Goal: Task Accomplishment & Management: Manage account settings

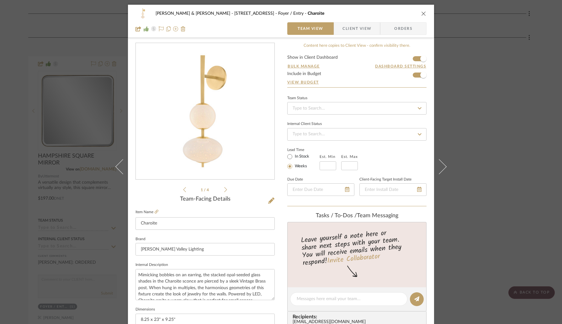
scroll to position [32, 0]
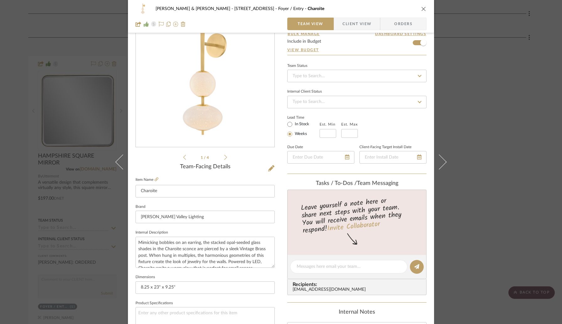
click at [13, 75] on div "[PERSON_NAME] & [PERSON_NAME] - [STREET_ADDRESS] [PERSON_NAME] / Entry Charoite…" at bounding box center [281, 162] width 562 height 324
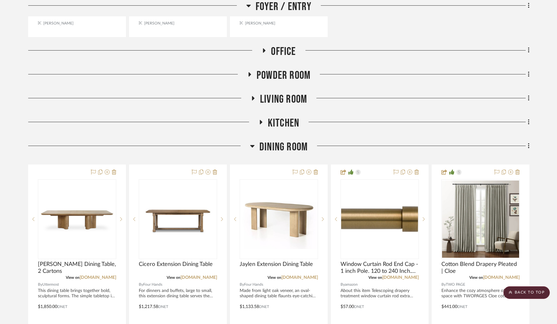
scroll to position [476, 0]
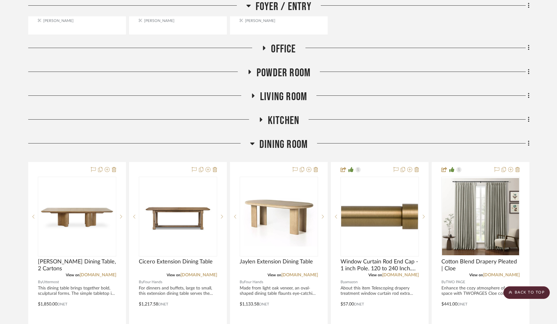
click at [253, 143] on icon at bounding box center [252, 143] width 4 height 3
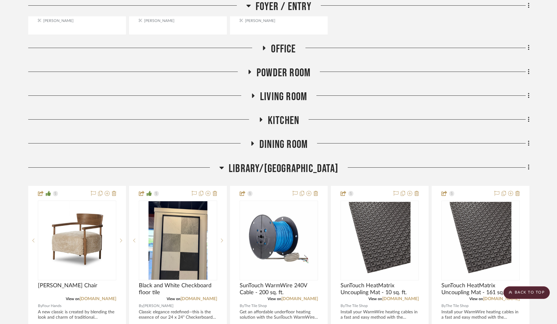
click at [253, 143] on icon at bounding box center [252, 143] width 3 height 4
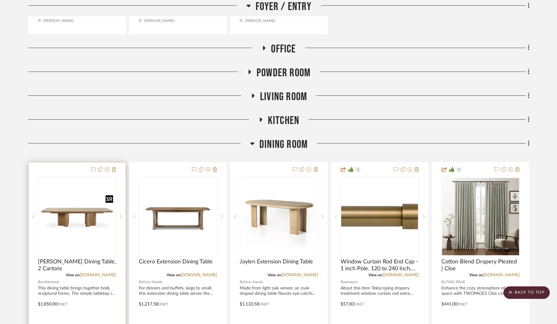
click at [66, 225] on img "0" at bounding box center [77, 216] width 77 height 77
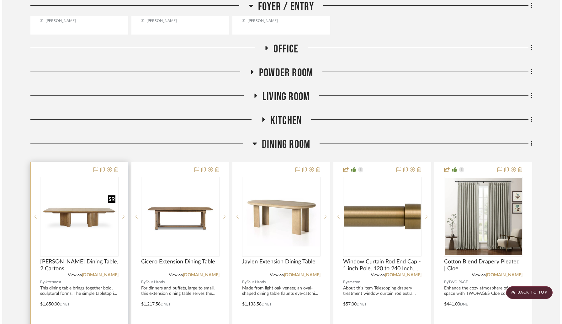
scroll to position [0, 0]
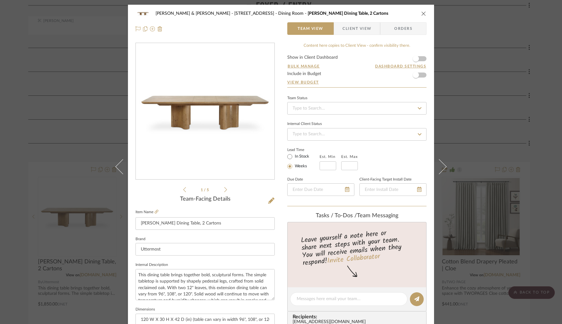
click at [224, 192] on icon at bounding box center [225, 190] width 3 height 6
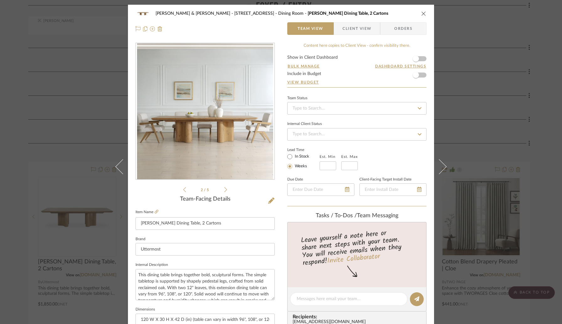
click at [224, 192] on icon at bounding box center [225, 190] width 3 height 6
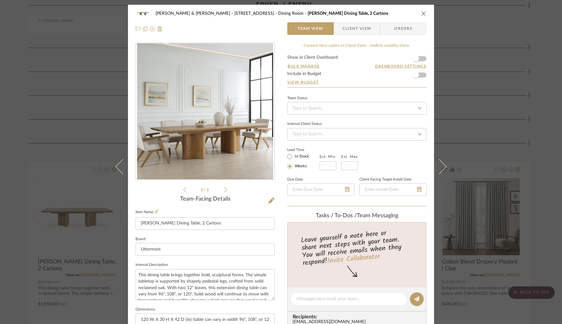
click at [224, 192] on icon at bounding box center [225, 190] width 3 height 6
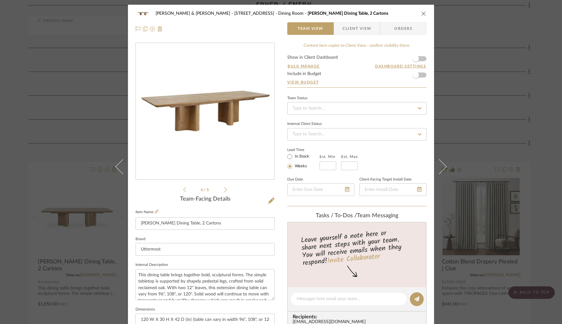
click at [224, 192] on icon at bounding box center [225, 190] width 3 height 6
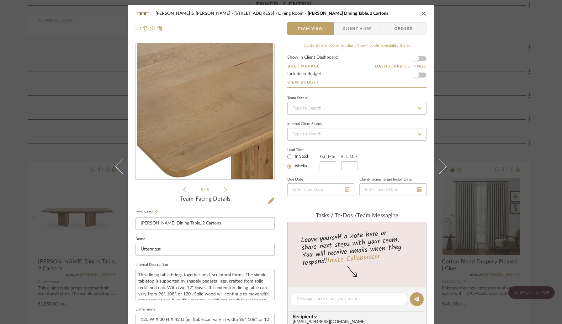
click at [224, 192] on icon at bounding box center [225, 190] width 3 height 6
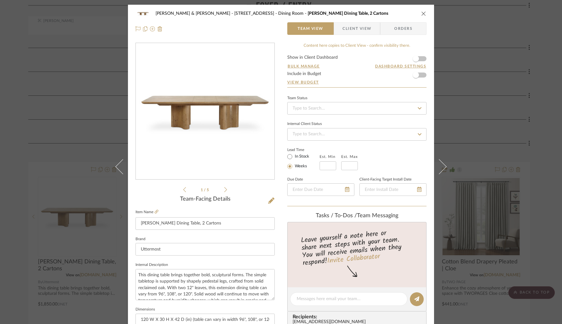
click at [224, 192] on icon at bounding box center [225, 190] width 3 height 6
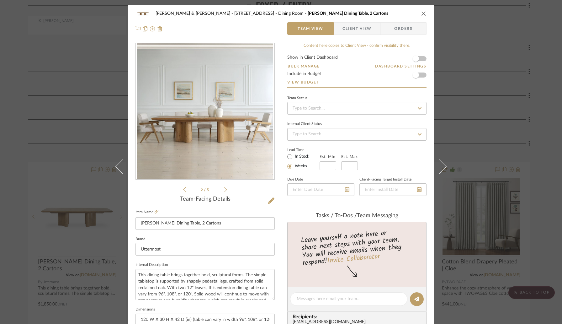
click at [224, 192] on icon at bounding box center [225, 190] width 3 height 6
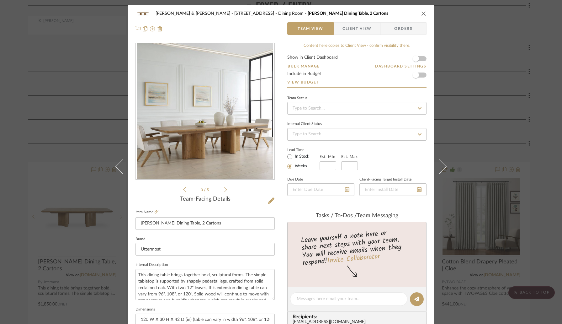
click at [224, 192] on icon at bounding box center [225, 190] width 3 height 6
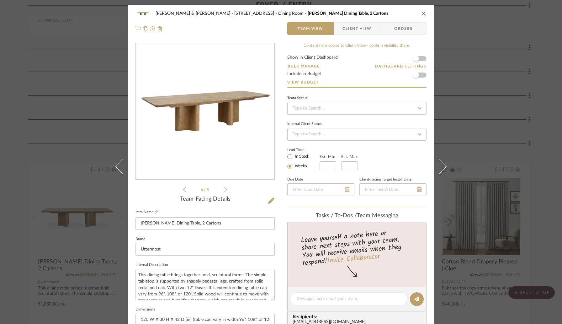
click at [162, 207] on div "Team-Facing Details Item Name [PERSON_NAME] Dining Table, 2 Cartons Brand Utter…" at bounding box center [204, 301] width 139 height 210
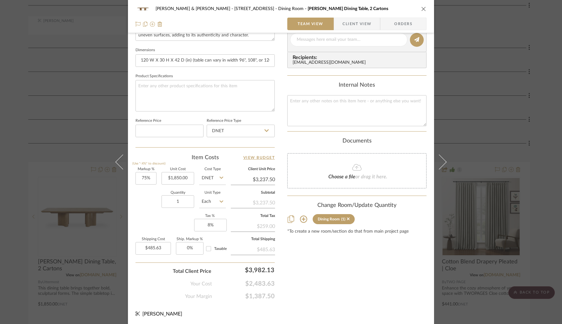
scroll to position [259, 0]
click at [421, 10] on icon "close" at bounding box center [423, 8] width 5 height 5
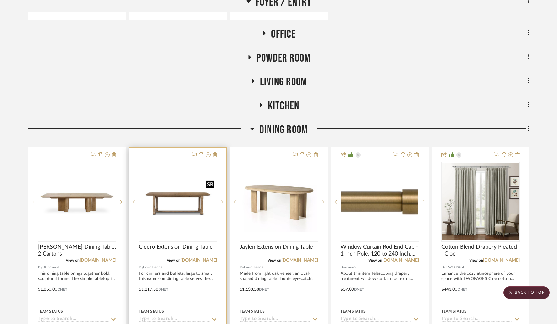
scroll to position [491, 0]
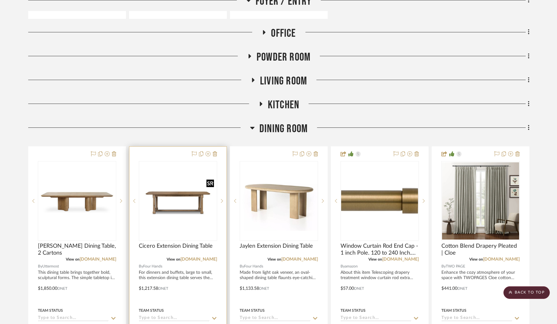
click at [184, 211] on img "0" at bounding box center [178, 200] width 77 height 77
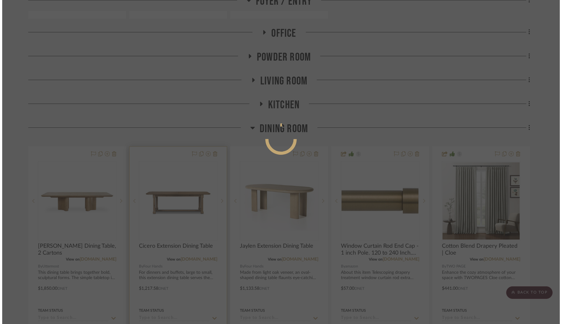
scroll to position [0, 0]
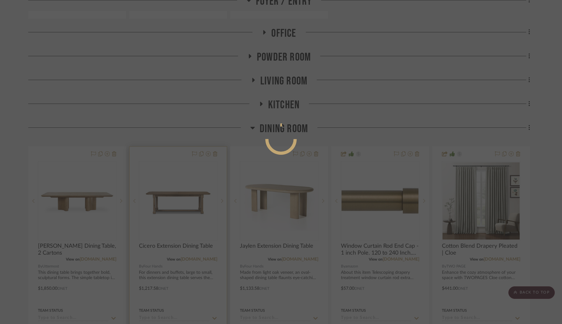
click at [184, 211] on div at bounding box center [281, 162] width 562 height 324
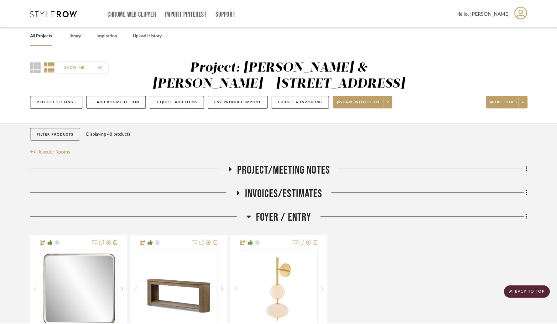
scroll to position [491, 0]
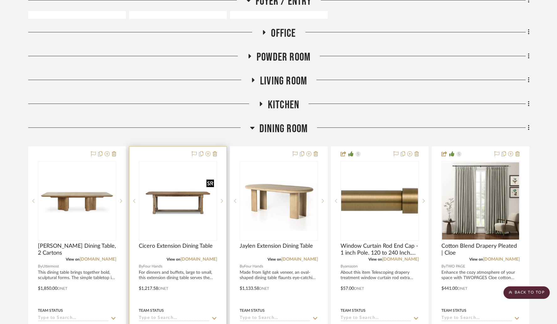
click at [178, 194] on img "0" at bounding box center [178, 200] width 77 height 77
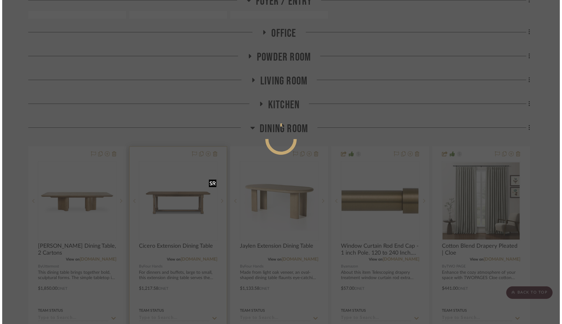
scroll to position [0, 0]
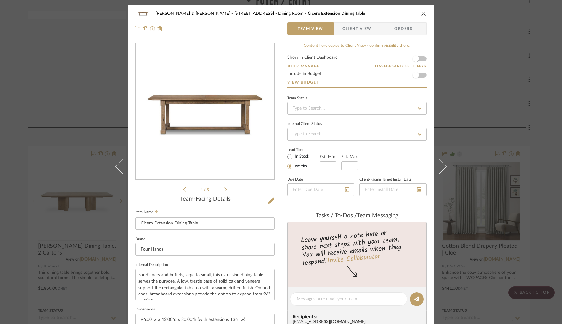
click at [224, 192] on icon at bounding box center [225, 190] width 3 height 6
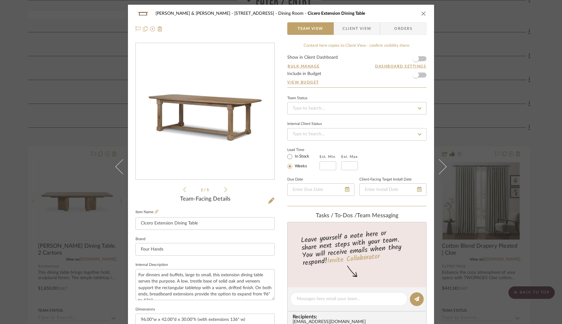
click at [224, 192] on icon at bounding box center [225, 190] width 3 height 6
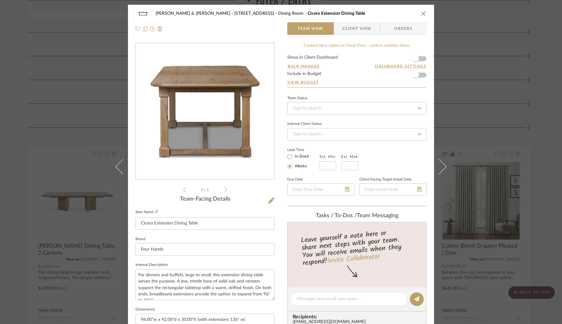
click at [224, 192] on icon at bounding box center [225, 190] width 3 height 6
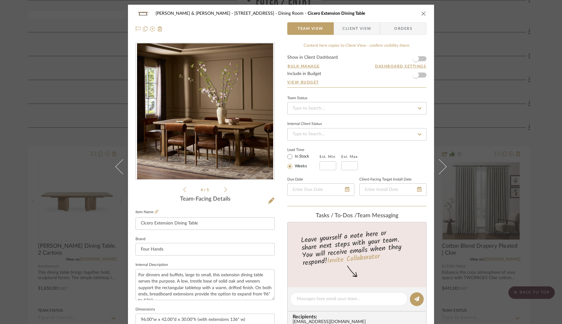
click at [224, 192] on icon at bounding box center [225, 190] width 3 height 6
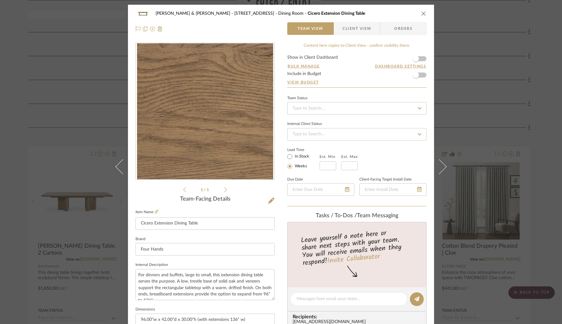
click at [224, 192] on icon at bounding box center [225, 190] width 3 height 6
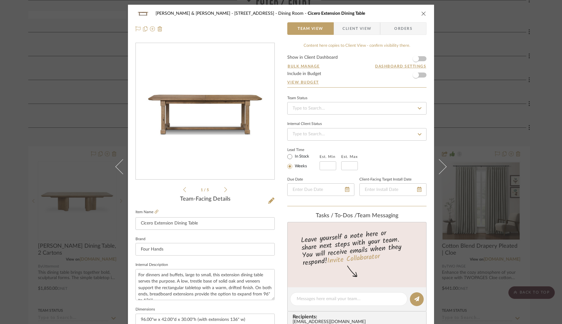
click at [224, 192] on icon at bounding box center [225, 190] width 3 height 6
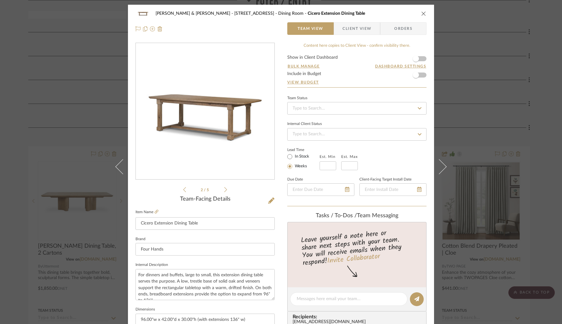
click at [224, 192] on icon at bounding box center [225, 190] width 3 height 6
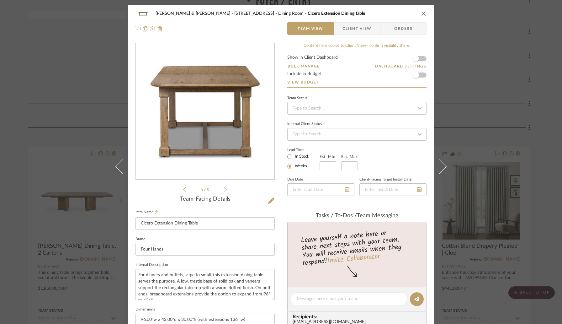
click at [224, 192] on icon at bounding box center [225, 190] width 3 height 6
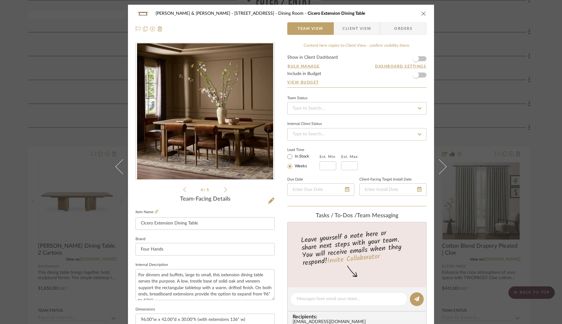
click at [224, 192] on icon at bounding box center [225, 190] width 3 height 6
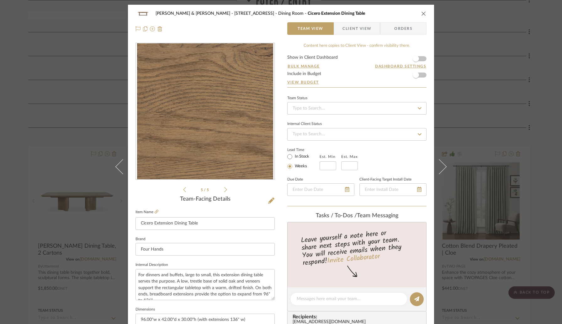
drag, startPoint x: 420, startPoint y: 15, endPoint x: 370, endPoint y: 55, distance: 64.9
click at [421, 15] on icon "close" at bounding box center [423, 13] width 5 height 5
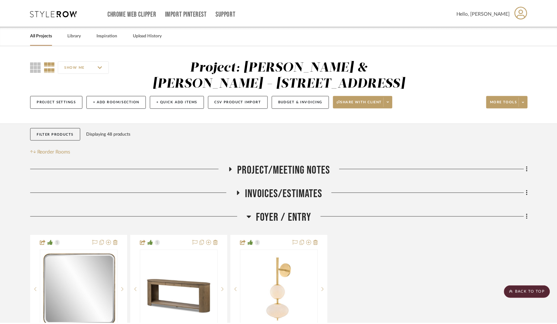
scroll to position [491, 0]
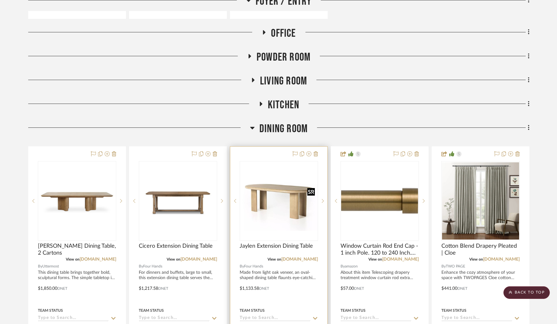
click at [270, 182] on img "0" at bounding box center [278, 201] width 77 height 60
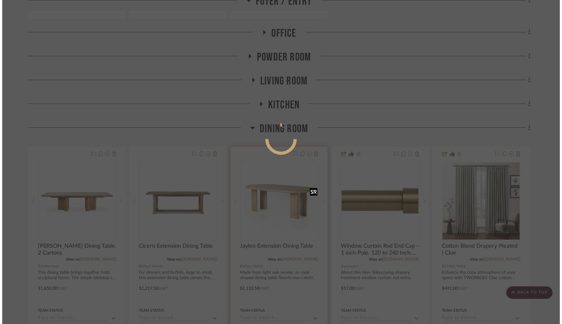
scroll to position [0, 0]
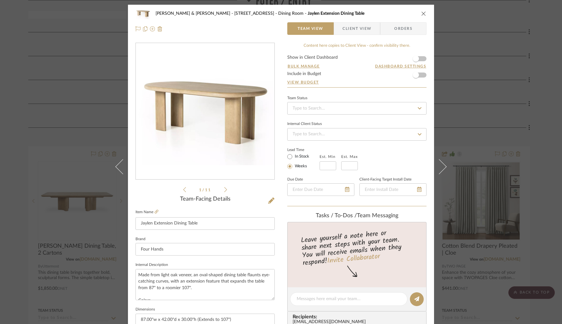
click at [224, 190] on icon at bounding box center [225, 190] width 3 height 6
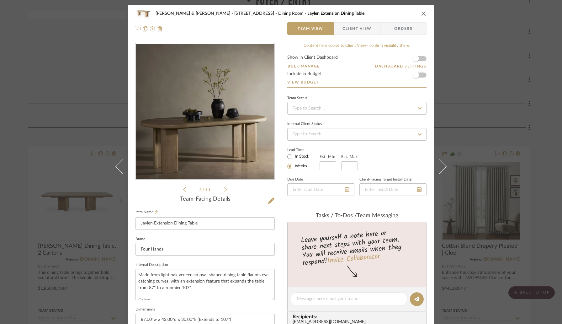
click at [224, 190] on icon at bounding box center [225, 190] width 3 height 6
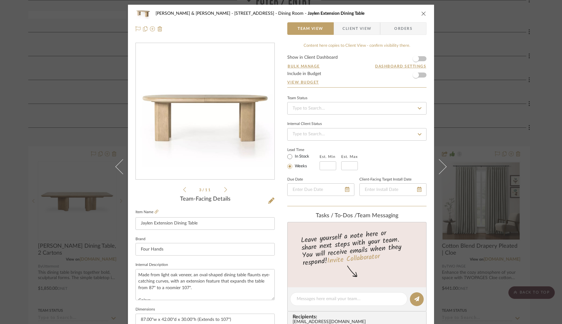
click at [224, 190] on icon at bounding box center [225, 190] width 3 height 6
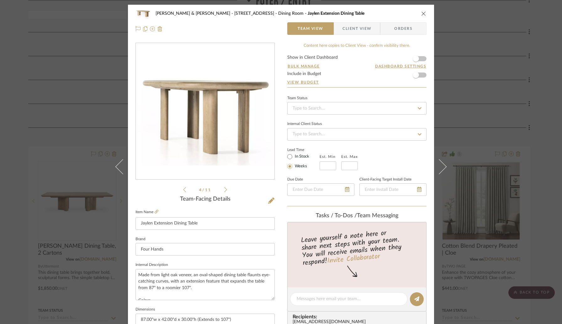
click at [224, 190] on icon at bounding box center [225, 190] width 3 height 6
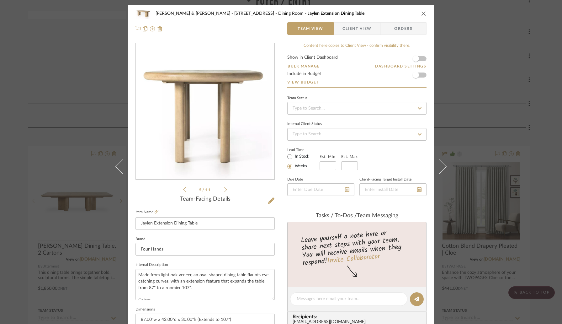
click at [224, 190] on icon at bounding box center [225, 189] width 3 height 5
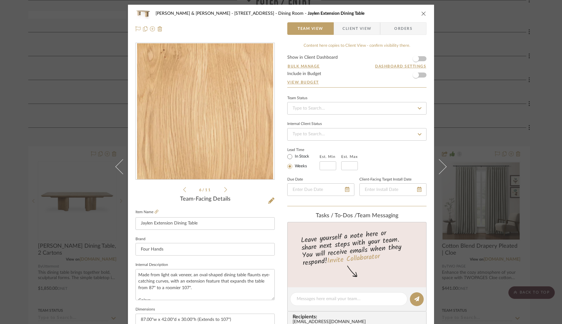
click at [421, 14] on icon "close" at bounding box center [423, 13] width 5 height 5
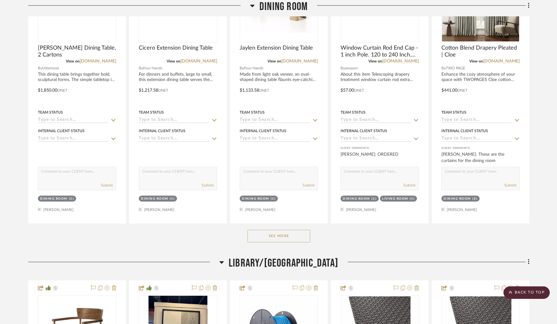
scroll to position [690, 0]
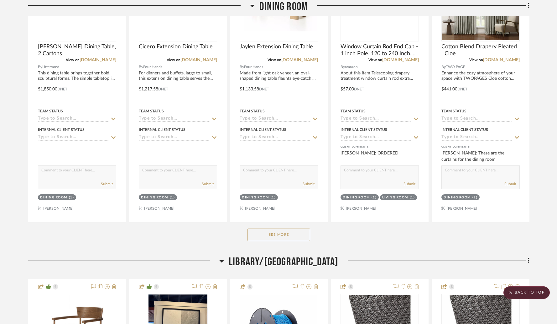
drag, startPoint x: 265, startPoint y: 231, endPoint x: 271, endPoint y: 225, distance: 8.4
click at [265, 231] on button "See More" at bounding box center [279, 234] width 63 height 13
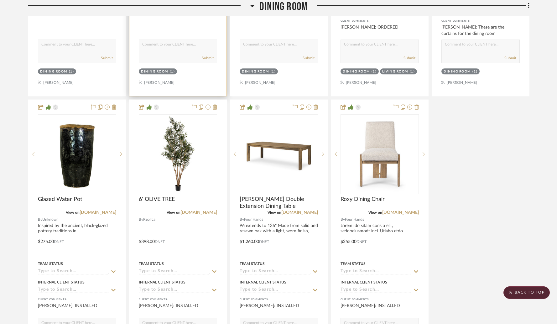
scroll to position [831, 0]
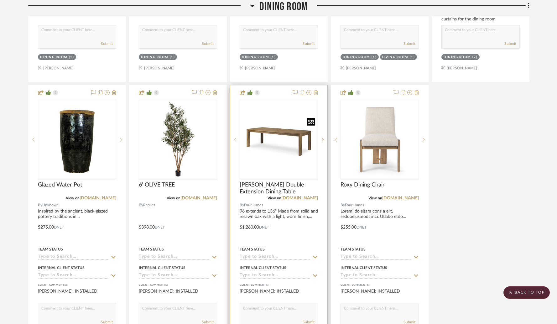
click at [294, 177] on img "0" at bounding box center [278, 139] width 77 height 77
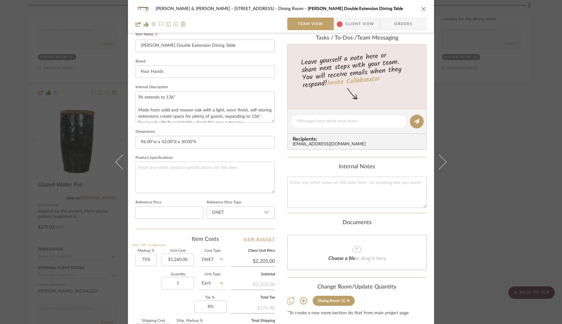
scroll to position [229, 0]
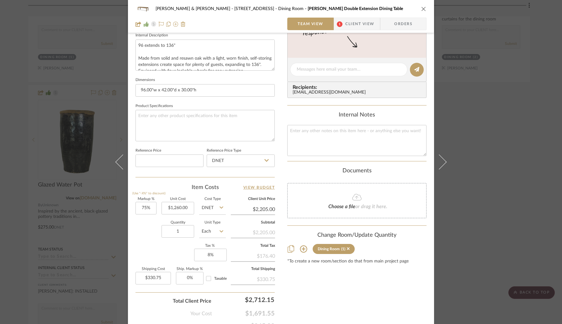
click at [421, 9] on icon "close" at bounding box center [423, 8] width 5 height 5
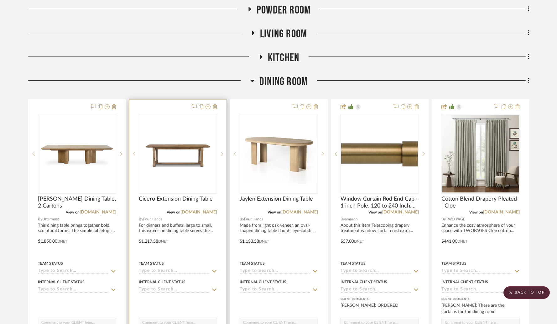
scroll to position [539, 0]
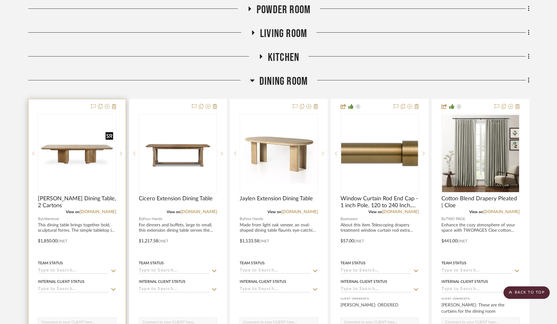
click at [107, 158] on img "0" at bounding box center [77, 153] width 77 height 77
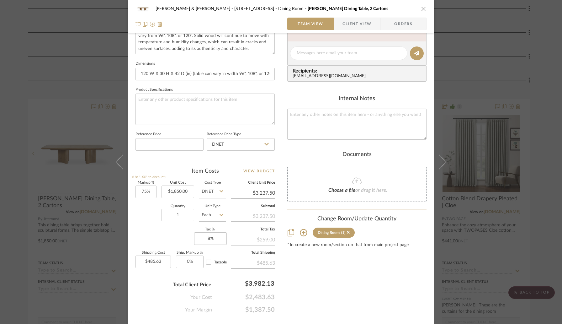
scroll to position [259, 0]
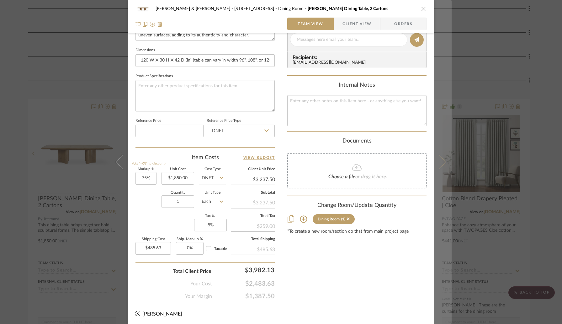
click at [437, 167] on icon at bounding box center [438, 161] width 15 height 15
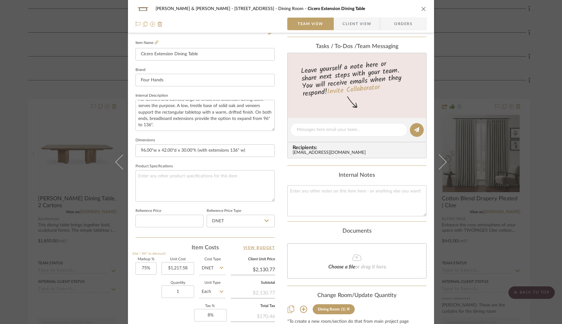
scroll to position [171, 0]
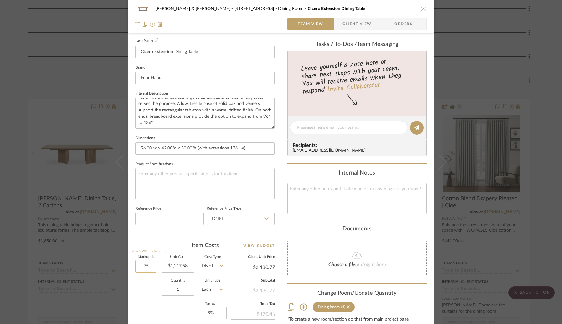
click at [153, 264] on input "75" at bounding box center [145, 266] width 21 height 13
type input "80%"
click at [145, 276] on sr-form-field "Markup % (Use "-X%" to discount) 80%" at bounding box center [145, 266] width 21 height 22
type input "$2,191.64"
type input "$328.75"
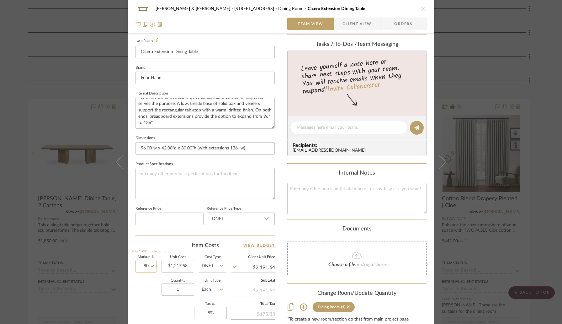
click at [150, 266] on input "80" at bounding box center [145, 266] width 21 height 13
type input "85%"
click at [135, 298] on div "Quantity 1 Unit Type Each" at bounding box center [180, 290] width 90 height 22
type input "$2,252.52"
type input "$337.88"
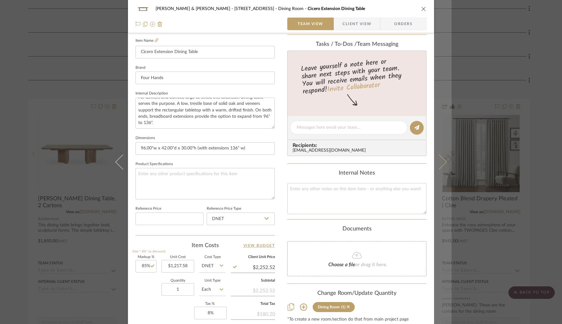
click at [441, 163] on icon at bounding box center [438, 161] width 15 height 15
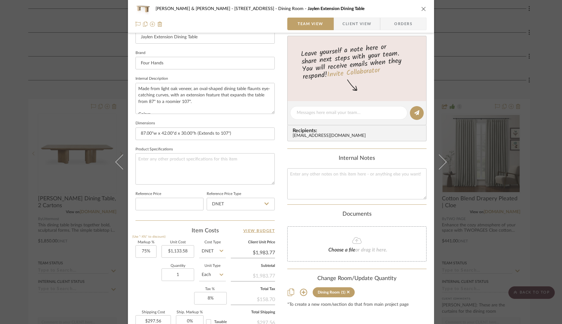
scroll to position [187, 0]
click at [151, 251] on input "75" at bounding box center [145, 250] width 21 height 13
type input "90%"
click at [147, 286] on div "Markup % (Use "-X%" to discount) 90% Unit Cost $1,133.58 Cost Type DNET Client …" at bounding box center [204, 285] width 139 height 92
type input "$2,153.80"
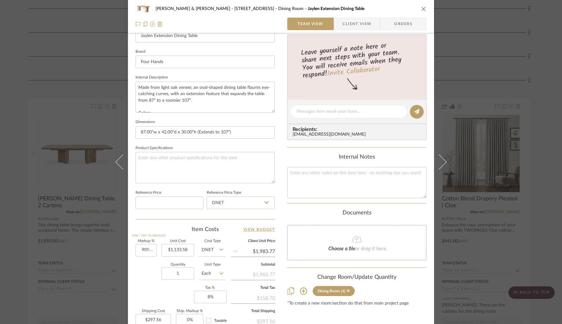
type input "$323.07"
click at [149, 251] on input "90" at bounding box center [145, 250] width 21 height 13
type input "95%"
click at [145, 269] on div "Quantity 1 Unit Type Each" at bounding box center [180, 274] width 90 height 22
type input "$2,210.48"
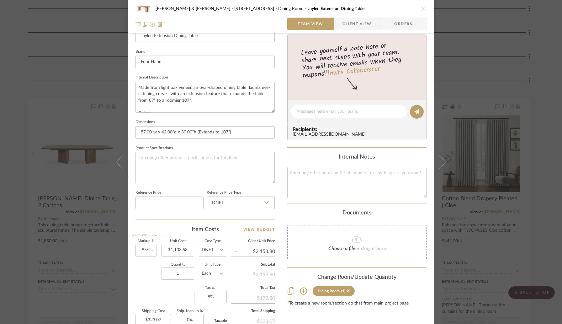
type input "$331.57"
click at [277, 219] on div "[PERSON_NAME] & [PERSON_NAME] - [STREET_ADDRESS] Dining Room Jaylen Extension D…" at bounding box center [281, 107] width 306 height 579
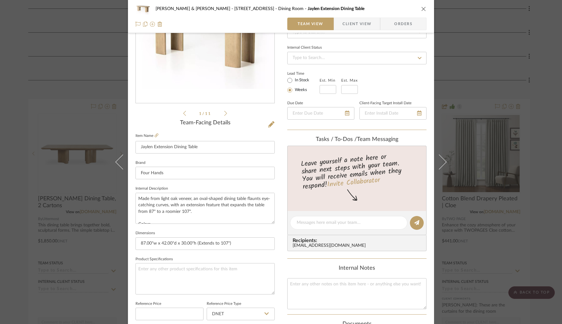
scroll to position [0, 0]
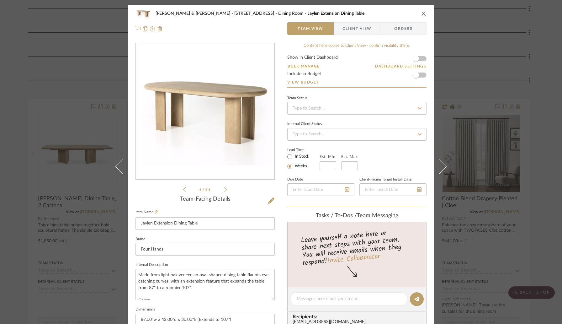
click at [422, 12] on icon "close" at bounding box center [423, 13] width 5 height 5
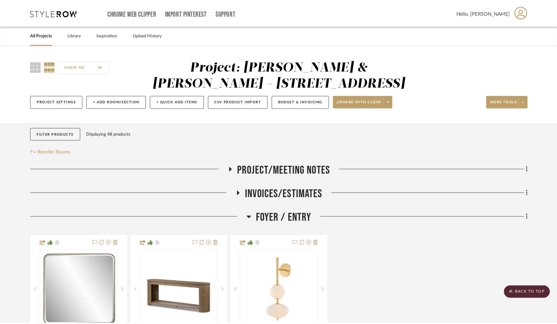
scroll to position [539, 0]
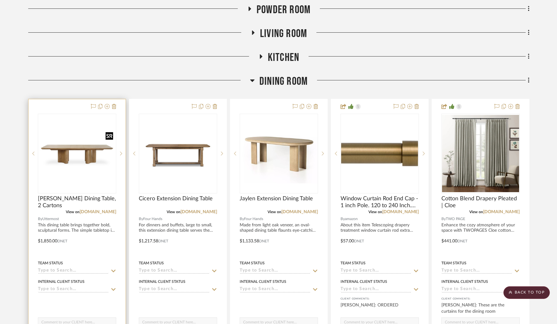
click at [98, 151] on img "0" at bounding box center [77, 153] width 77 height 77
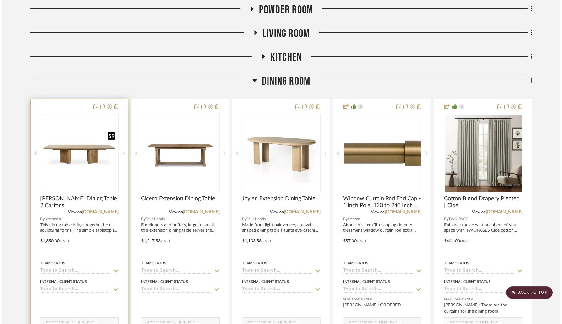
scroll to position [0, 0]
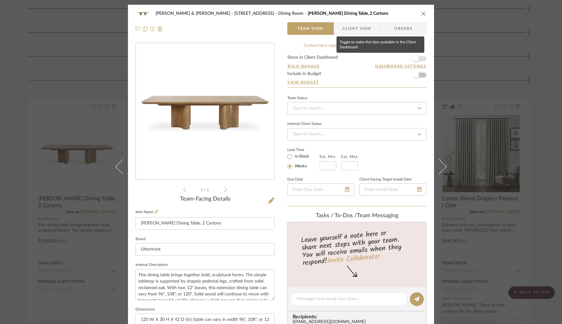
click at [415, 56] on span "button" at bounding box center [416, 58] width 6 height 6
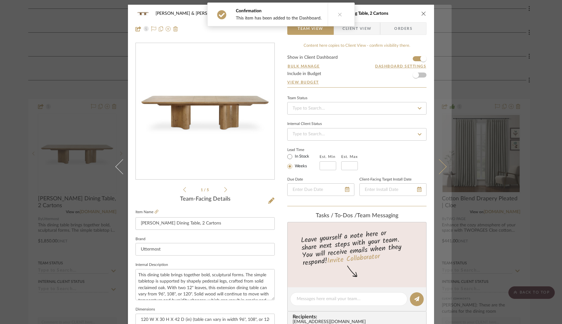
click at [437, 171] on icon at bounding box center [438, 166] width 15 height 15
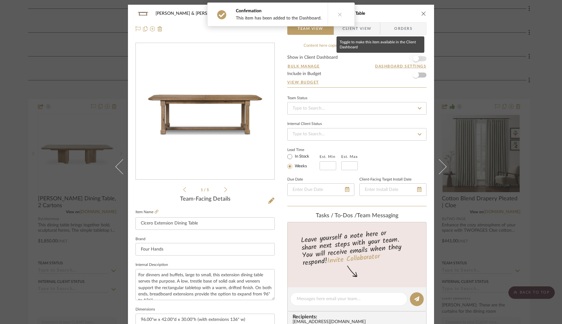
click at [417, 59] on span "button" at bounding box center [416, 59] width 14 height 14
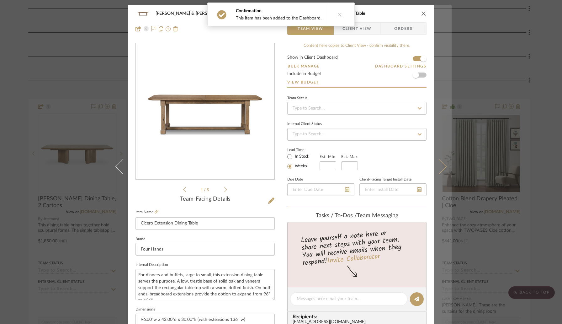
click at [440, 171] on icon at bounding box center [438, 166] width 15 height 15
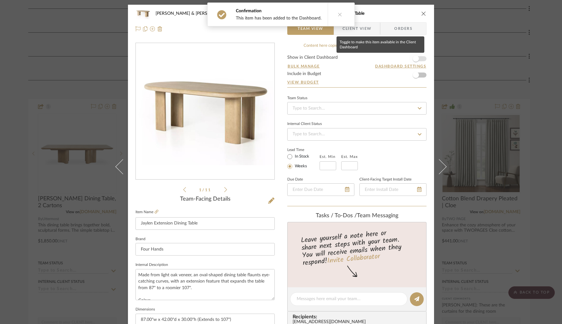
click at [417, 61] on span "button" at bounding box center [416, 59] width 14 height 14
click at [421, 11] on icon "close" at bounding box center [423, 13] width 5 height 5
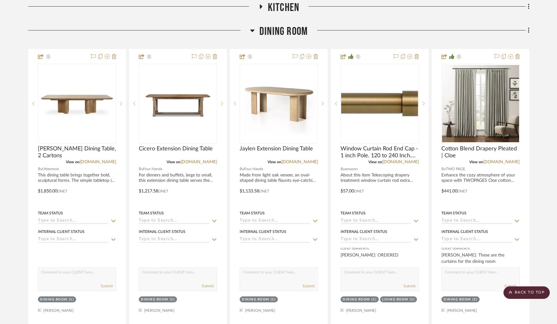
scroll to position [568, 0]
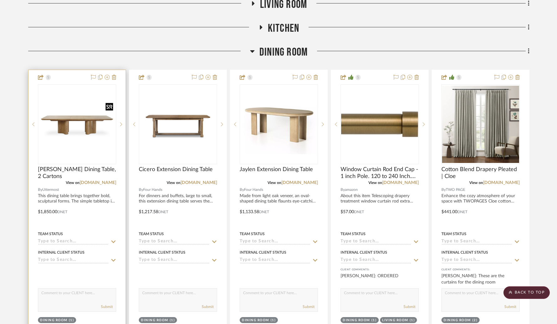
click at [53, 135] on img "0" at bounding box center [77, 124] width 77 height 77
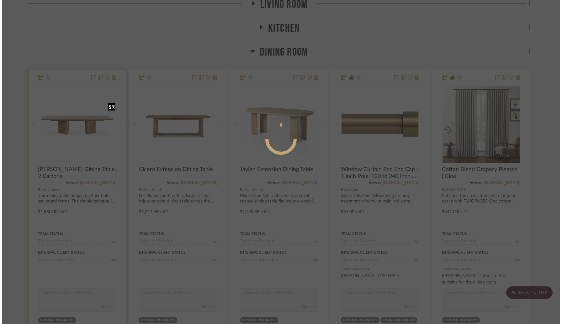
scroll to position [0, 0]
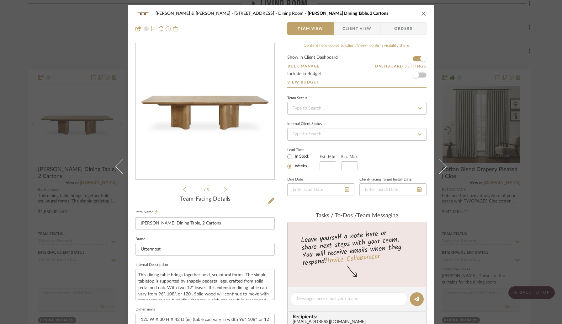
click at [421, 14] on icon "close" at bounding box center [423, 13] width 5 height 5
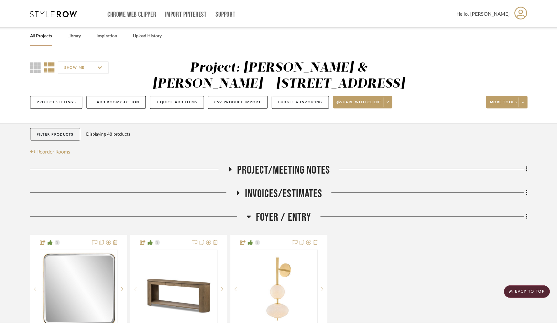
scroll to position [568, 0]
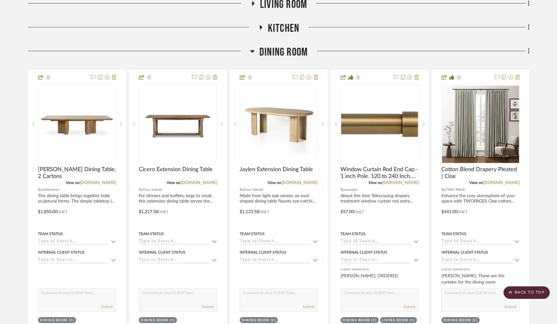
click at [538, 179] on div "Filter by keyword, category or name prior to exporting to Excel or Bulk Actions…" at bounding box center [279, 273] width 520 height 1437
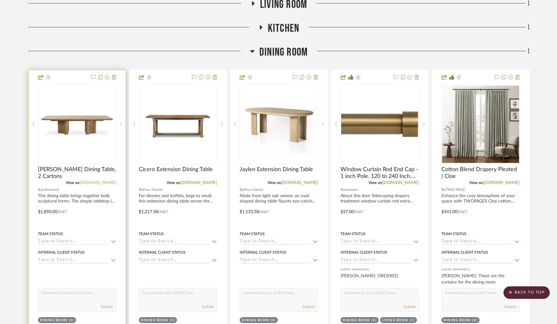
click at [102, 183] on link "[DOMAIN_NAME]" at bounding box center [98, 182] width 37 height 4
click at [80, 127] on img "0" at bounding box center [77, 124] width 77 height 77
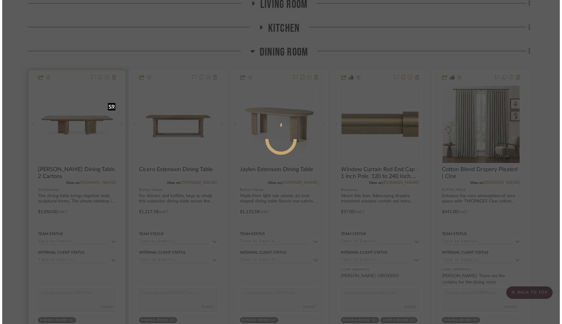
scroll to position [0, 0]
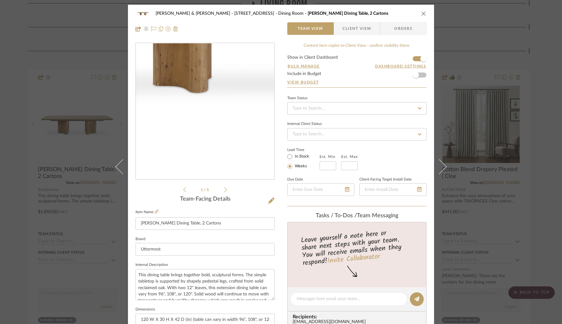
click at [188, 136] on img "0" at bounding box center [205, 111] width 136 height 136
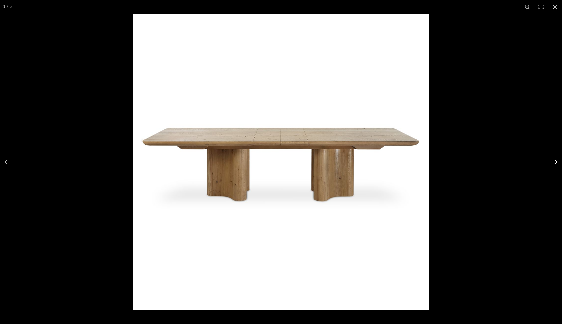
click at [555, 161] on button at bounding box center [551, 161] width 22 height 31
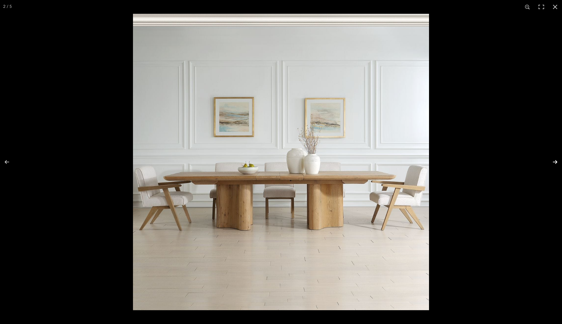
click at [555, 161] on button at bounding box center [551, 161] width 22 height 31
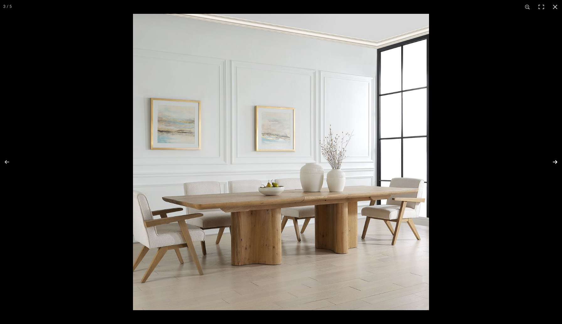
click at [555, 161] on button at bounding box center [551, 161] width 22 height 31
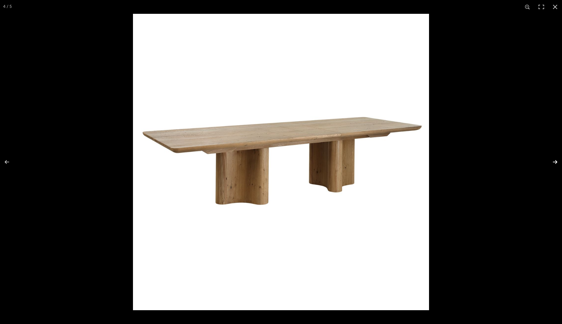
click at [555, 161] on button at bounding box center [551, 161] width 22 height 31
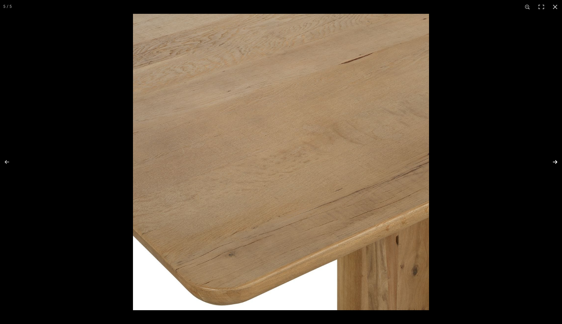
click at [555, 161] on button at bounding box center [551, 161] width 22 height 31
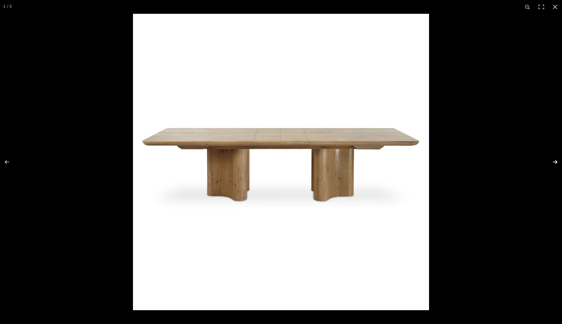
click at [555, 161] on button at bounding box center [551, 161] width 22 height 31
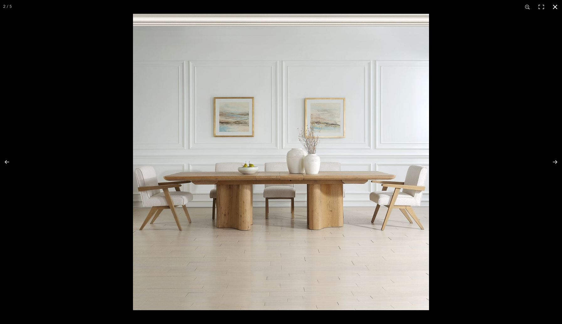
click at [79, 95] on div at bounding box center [281, 162] width 562 height 324
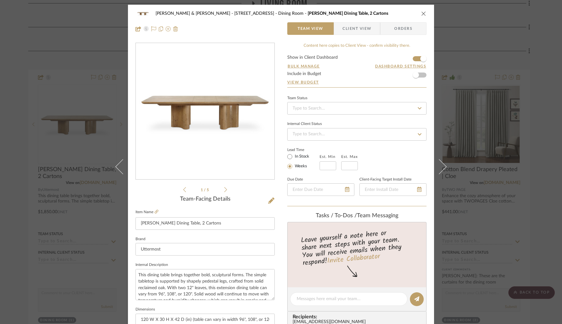
click at [422, 13] on icon "close" at bounding box center [423, 13] width 5 height 5
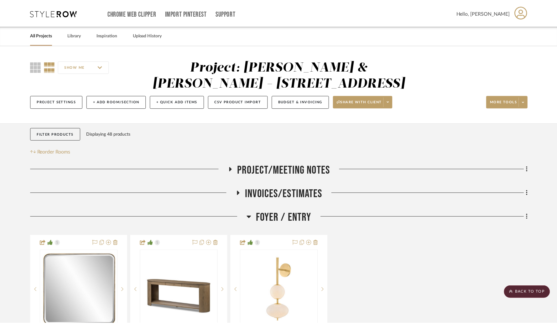
scroll to position [568, 0]
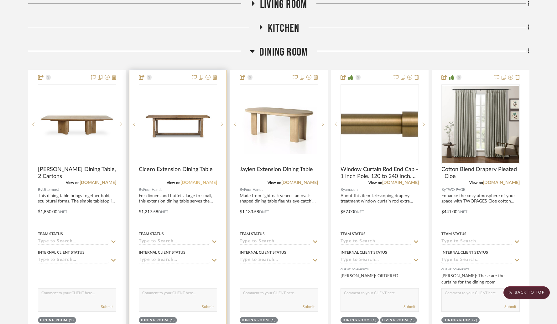
click at [199, 182] on link "[DOMAIN_NAME]" at bounding box center [199, 182] width 37 height 4
click at [182, 135] on img "0" at bounding box center [178, 124] width 77 height 77
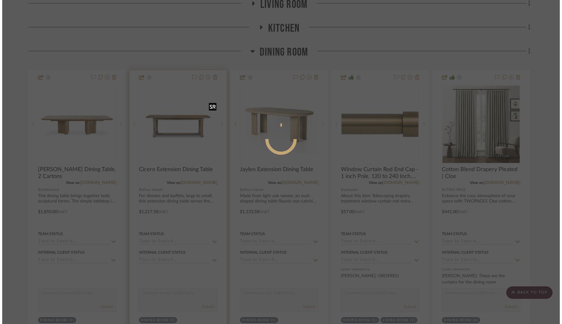
scroll to position [0, 0]
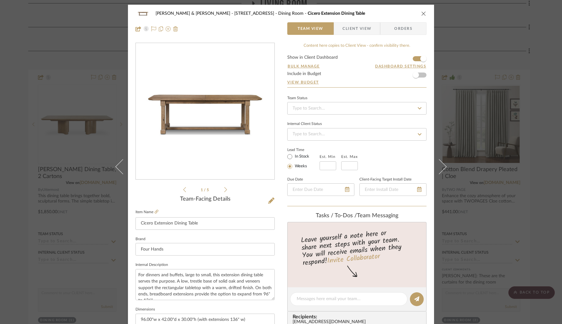
click at [224, 190] on icon at bounding box center [225, 190] width 3 height 6
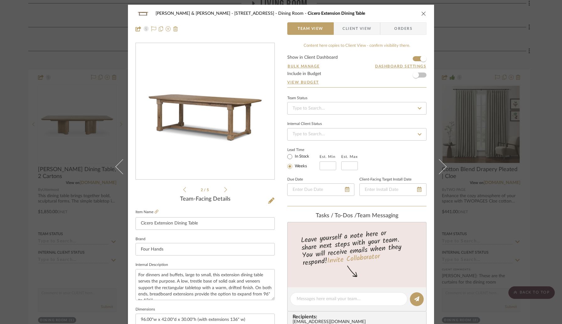
click at [224, 190] on icon at bounding box center [225, 190] width 3 height 6
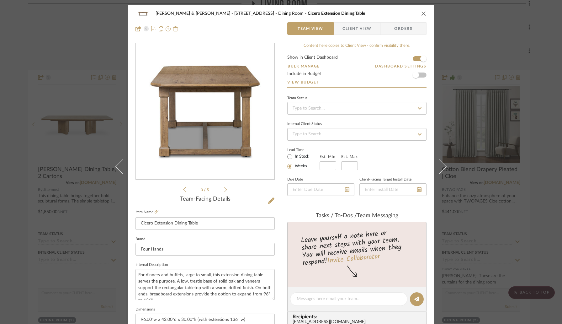
click at [224, 190] on icon at bounding box center [225, 190] width 3 height 6
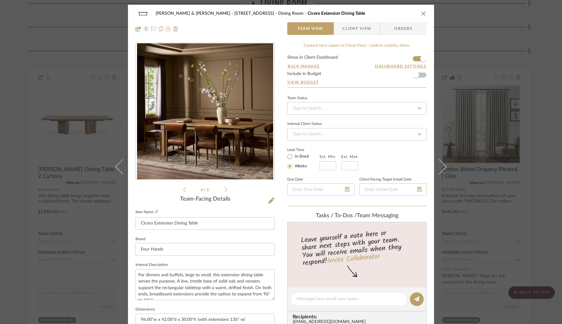
click at [224, 190] on icon at bounding box center [225, 190] width 3 height 6
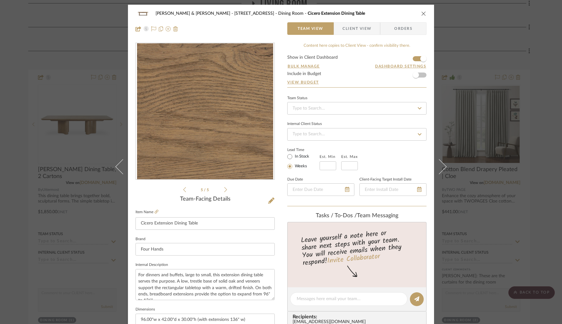
click at [224, 190] on icon at bounding box center [225, 190] width 3 height 6
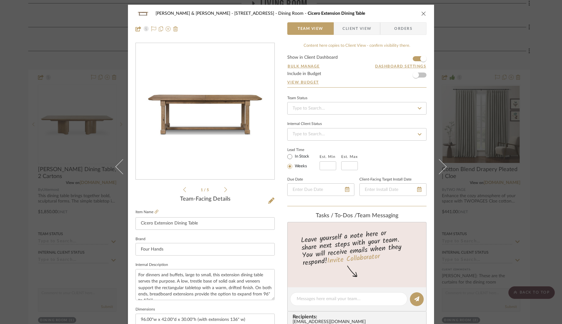
click at [224, 190] on icon at bounding box center [225, 190] width 3 height 6
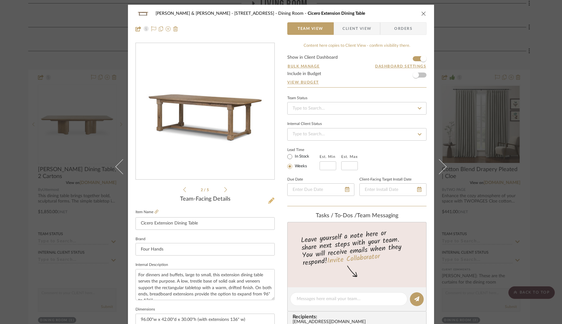
click at [268, 200] on icon at bounding box center [271, 200] width 6 height 6
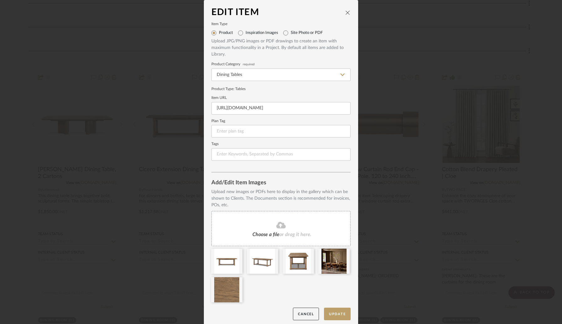
click at [276, 227] on icon at bounding box center [280, 224] width 9 height 7
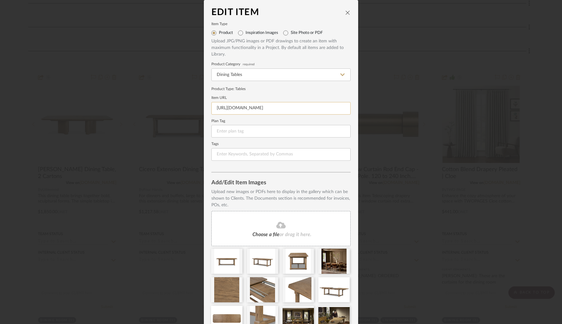
scroll to position [32, 0]
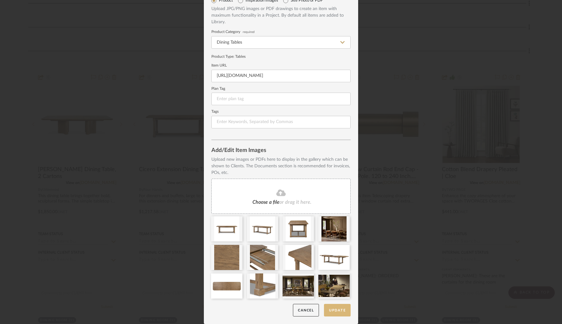
click at [330, 311] on button "Update" at bounding box center [337, 310] width 27 height 13
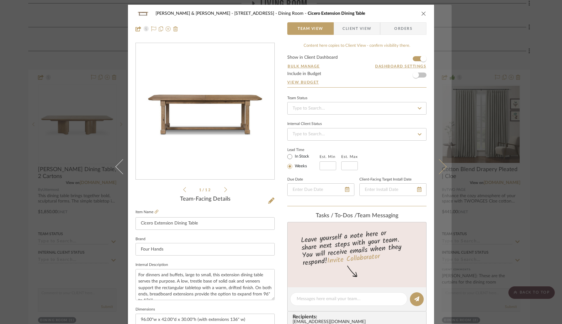
click at [435, 171] on icon at bounding box center [438, 166] width 15 height 15
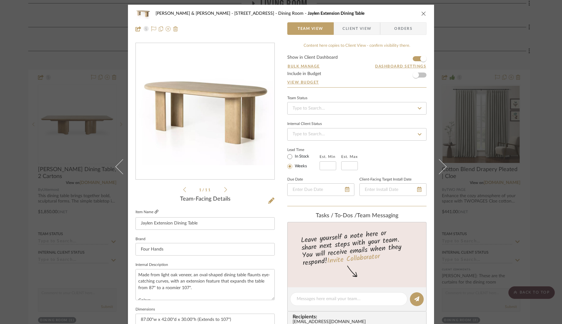
click at [155, 212] on icon at bounding box center [157, 211] width 4 height 4
click at [224, 189] on icon at bounding box center [225, 190] width 3 height 6
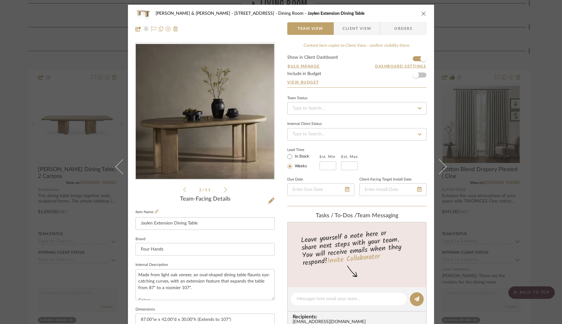
click at [224, 189] on icon at bounding box center [225, 190] width 3 height 6
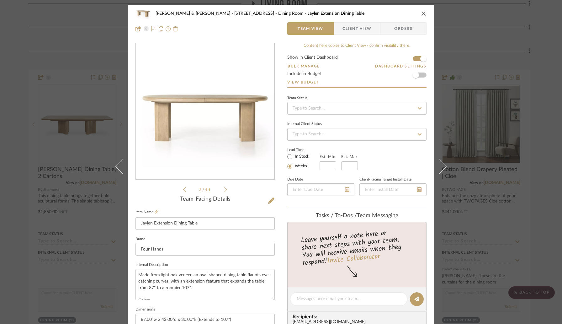
click at [224, 189] on icon at bounding box center [225, 190] width 3 height 6
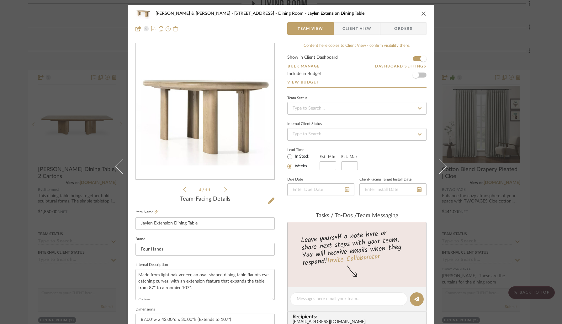
click at [224, 189] on icon at bounding box center [225, 190] width 3 height 6
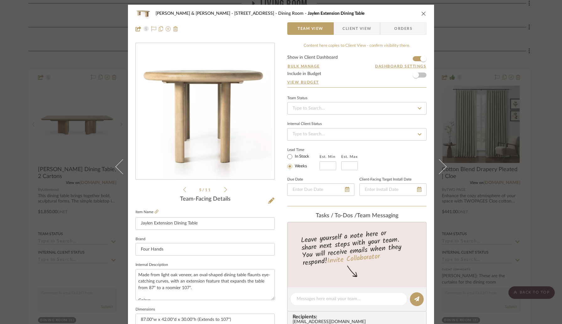
click at [224, 189] on icon at bounding box center [225, 190] width 3 height 6
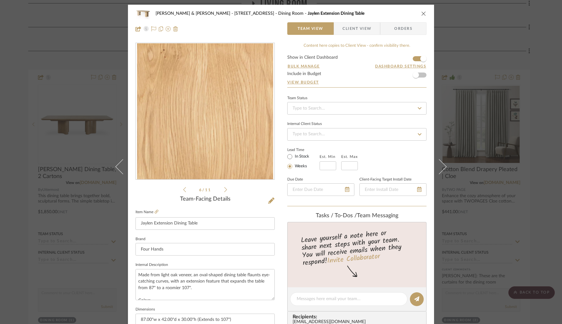
click at [224, 189] on icon at bounding box center [225, 190] width 3 height 6
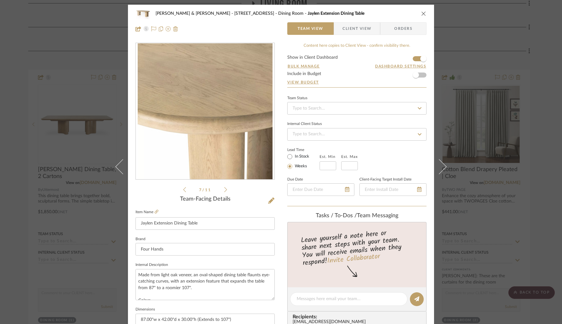
click at [224, 189] on icon at bounding box center [225, 190] width 3 height 6
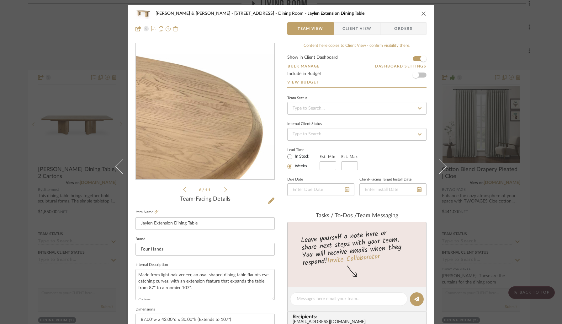
click at [224, 189] on icon at bounding box center [225, 190] width 3 height 6
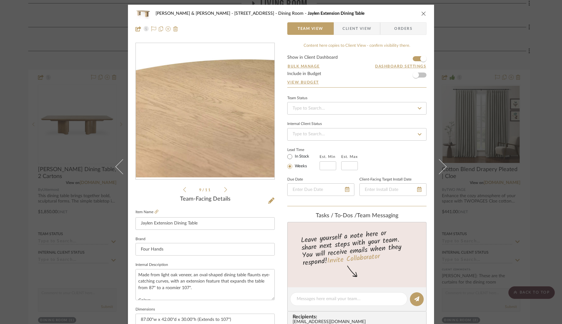
click at [224, 189] on icon at bounding box center [225, 190] width 3 height 6
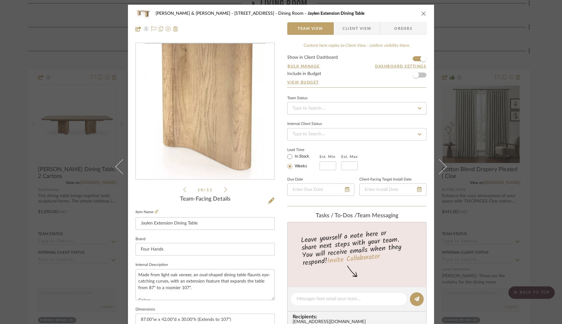
click at [224, 189] on icon at bounding box center [225, 190] width 3 height 6
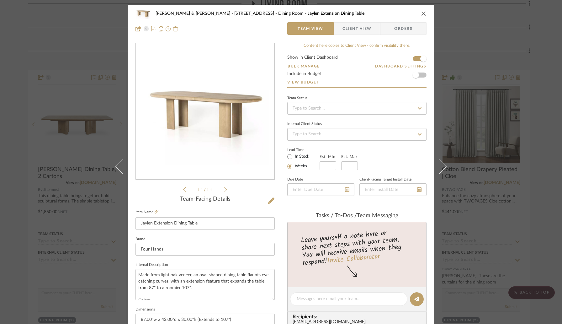
click at [224, 189] on icon at bounding box center [225, 190] width 3 height 6
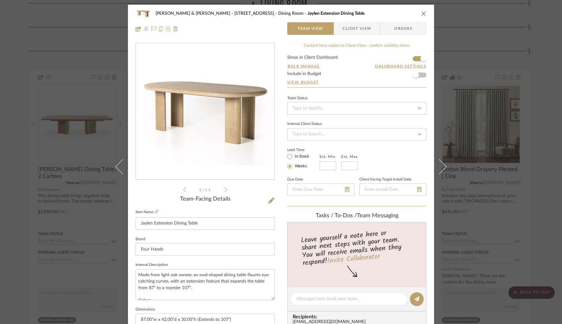
click at [224, 189] on icon at bounding box center [225, 190] width 3 height 6
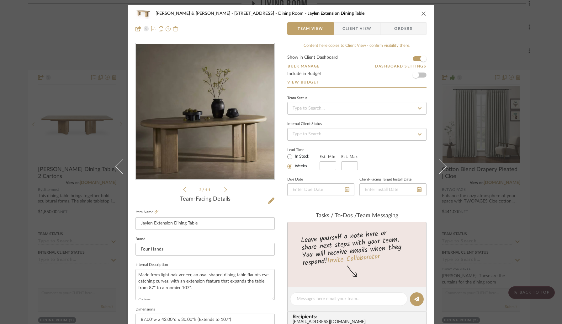
click at [224, 189] on icon at bounding box center [225, 190] width 3 height 6
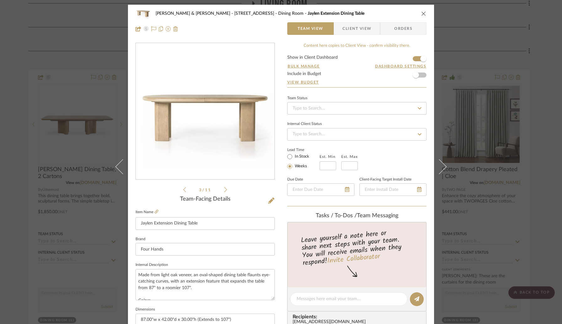
click at [224, 189] on icon at bounding box center [225, 190] width 3 height 6
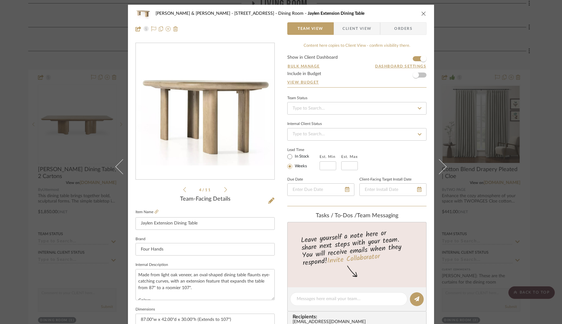
click at [224, 189] on icon at bounding box center [225, 190] width 3 height 6
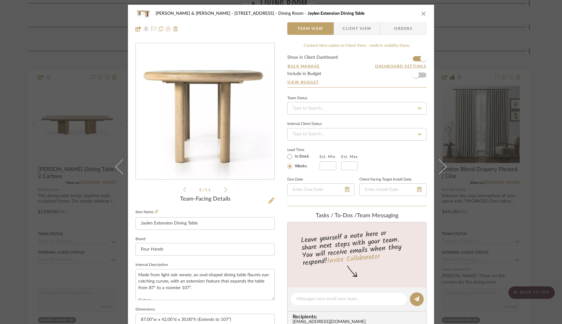
click at [268, 202] on icon at bounding box center [271, 200] width 6 height 6
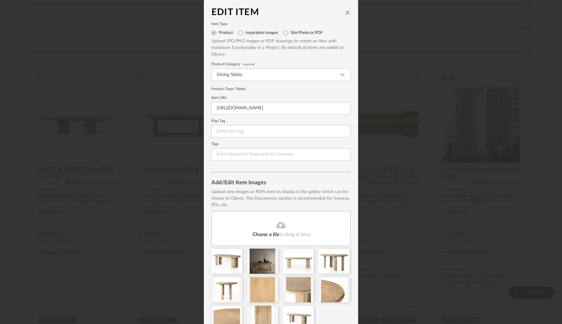
click at [266, 232] on span "Choose a file" at bounding box center [265, 234] width 27 height 5
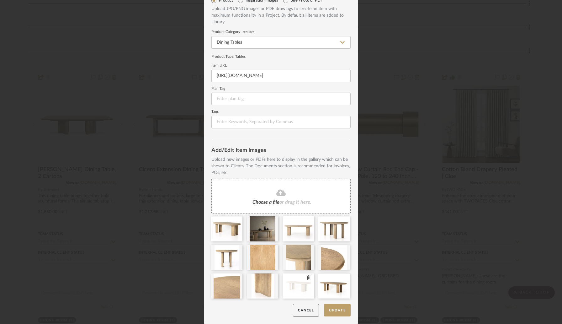
click at [307, 277] on icon at bounding box center [309, 277] width 4 height 5
click at [330, 309] on button "Update" at bounding box center [337, 310] width 27 height 13
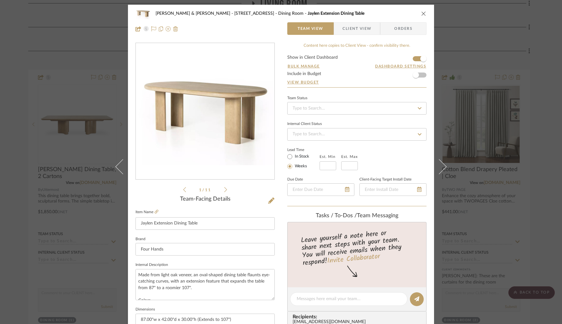
click at [422, 12] on icon "close" at bounding box center [423, 13] width 5 height 5
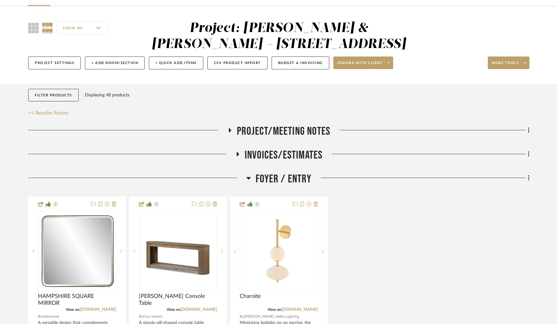
scroll to position [63, 0]
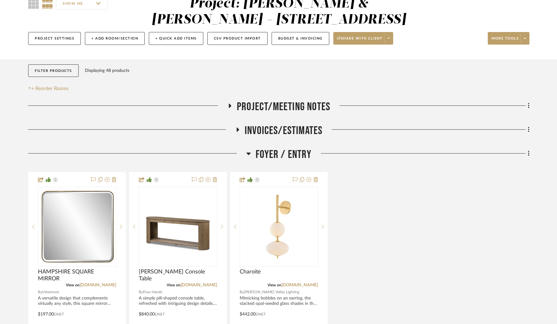
click at [249, 153] on icon at bounding box center [249, 153] width 4 height 3
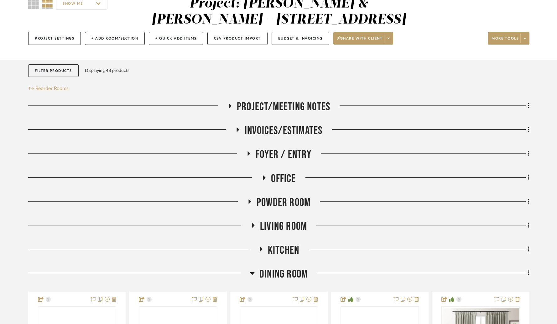
click at [249, 199] on icon at bounding box center [250, 201] width 8 height 5
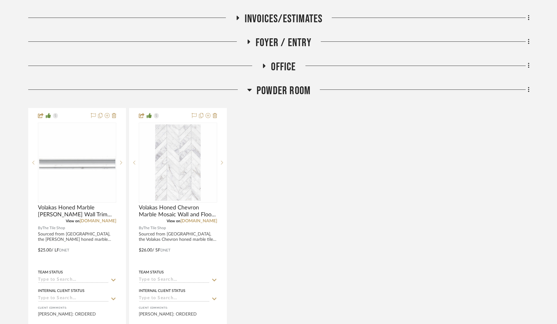
scroll to position [175, 0]
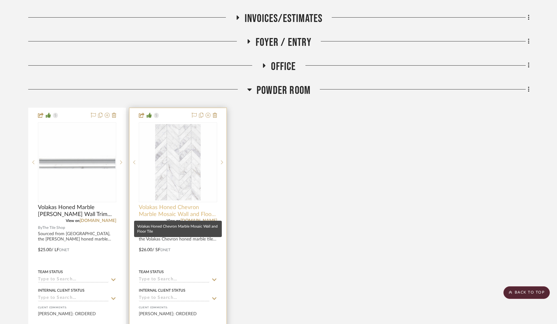
click at [151, 210] on span "Volakas Honed Chevron Marble Mosaic Wall and Floor Tile" at bounding box center [178, 211] width 78 height 14
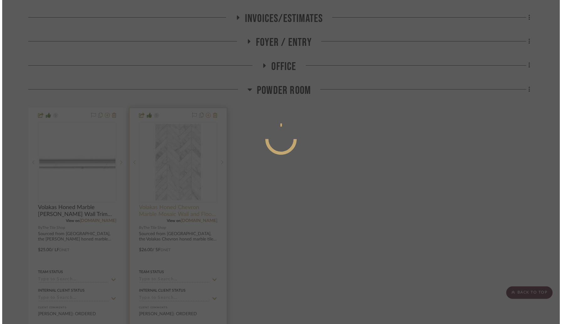
scroll to position [0, 0]
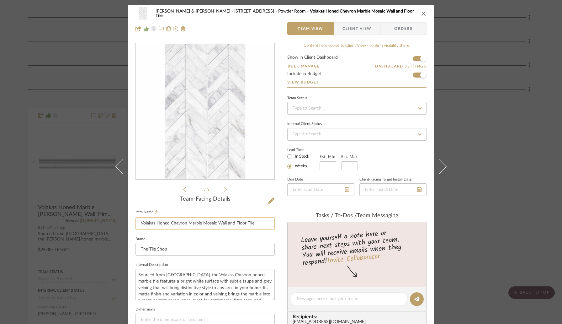
click at [166, 223] on input "Volakas Honed Chevron Marble Mosaic Wall and Floor Tile" at bounding box center [204, 223] width 139 height 13
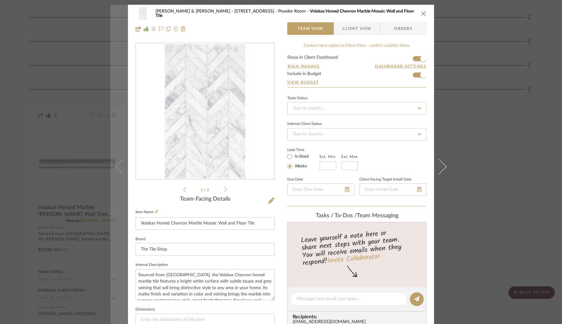
click at [117, 170] on icon at bounding box center [122, 166] width 15 height 15
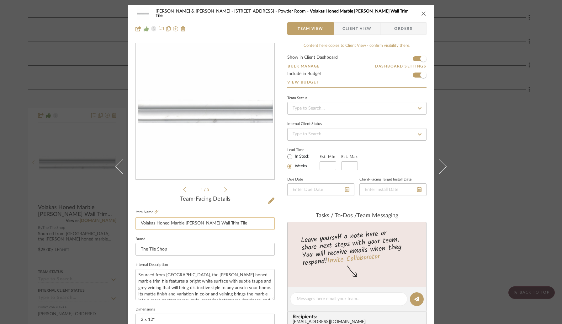
click at [180, 224] on input "Volakas Honed Marble [PERSON_NAME] Wall Trim Tile" at bounding box center [204, 223] width 139 height 13
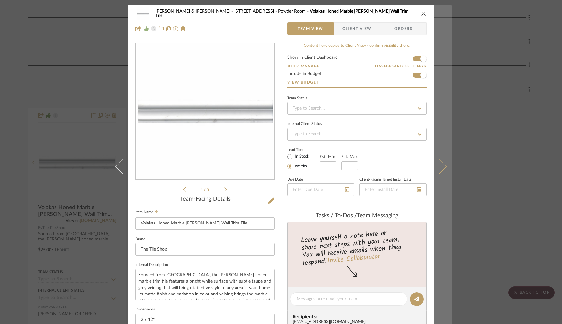
click at [437, 171] on icon at bounding box center [438, 166] width 15 height 15
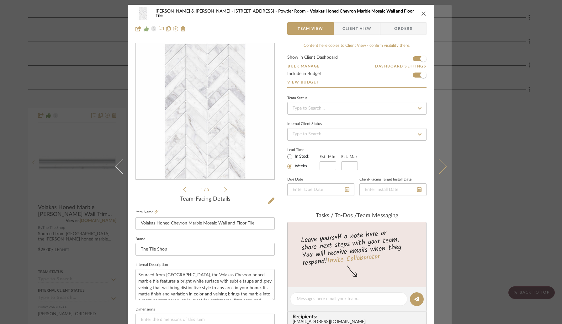
click at [438, 171] on icon at bounding box center [438, 166] width 15 height 15
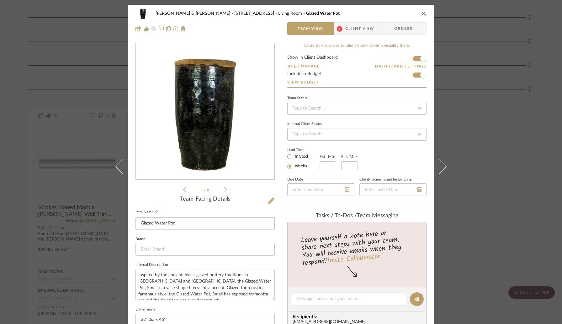
click at [351, 29] on span "Client View" at bounding box center [359, 28] width 29 height 13
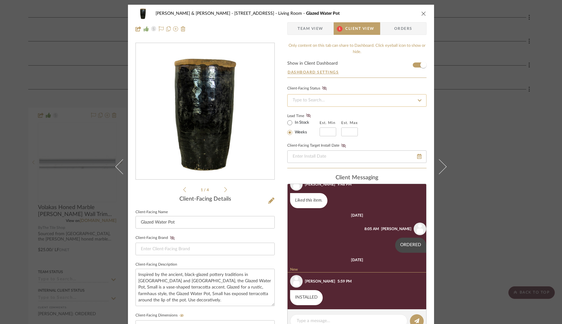
scroll to position [24, 0]
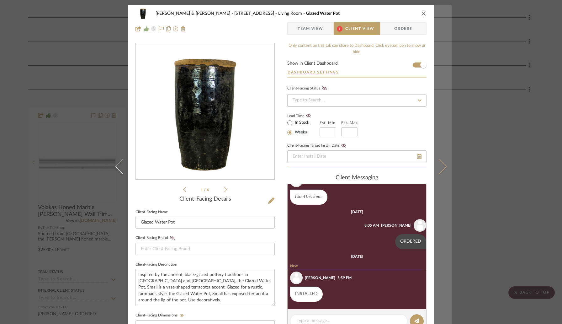
click at [439, 168] on icon at bounding box center [438, 166] width 15 height 15
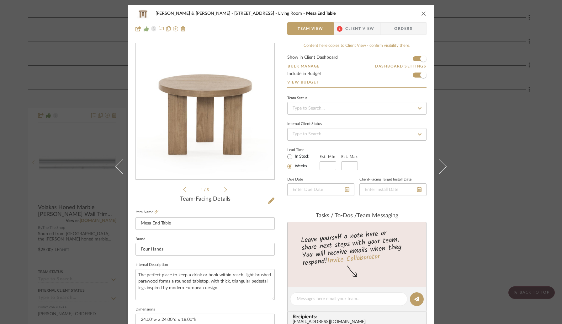
click at [356, 30] on span "Client View" at bounding box center [359, 28] width 29 height 13
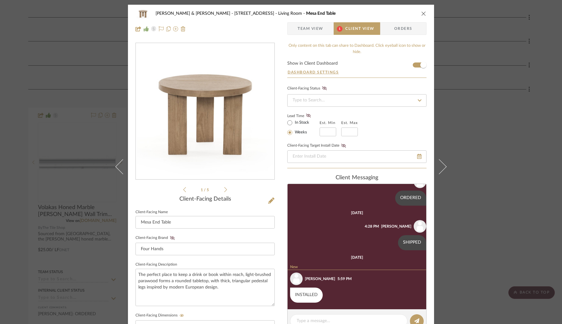
scroll to position [69, 0]
click at [421, 15] on icon "close" at bounding box center [423, 13] width 5 height 5
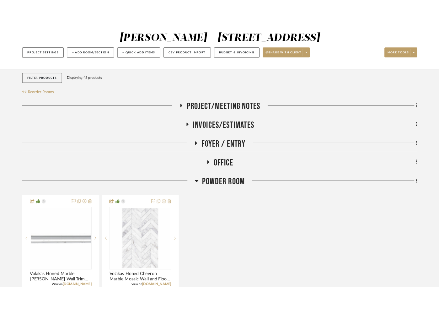
scroll to position [75, 0]
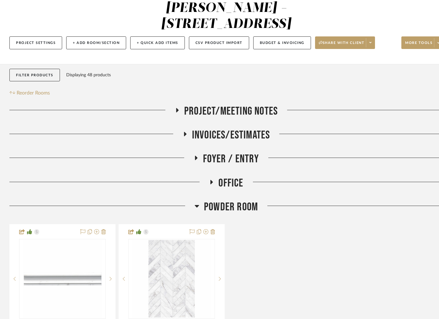
click at [195, 202] on icon at bounding box center [196, 206] width 5 height 8
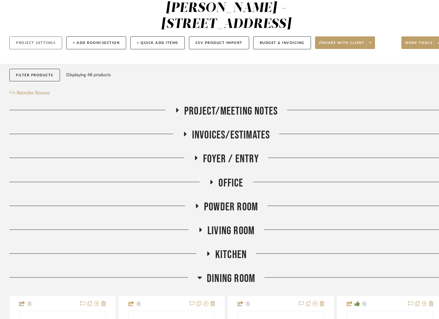
click at [52, 36] on button "Project Settings" at bounding box center [35, 42] width 53 height 13
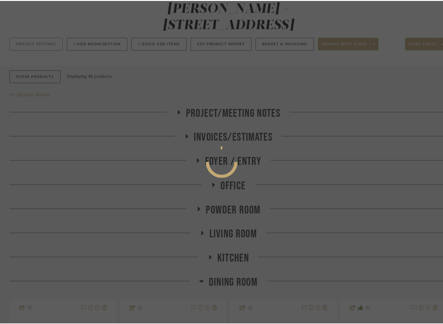
scroll to position [0, 0]
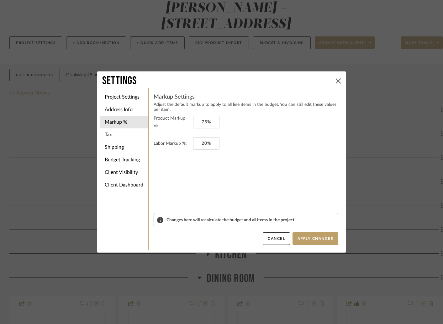
click at [336, 81] on icon at bounding box center [338, 80] width 5 height 5
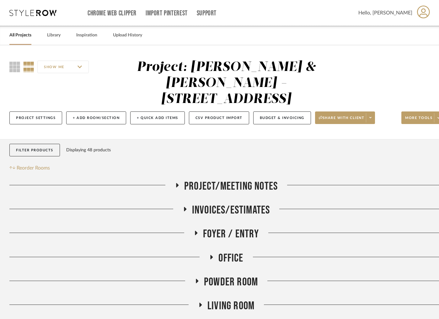
click at [17, 37] on link "All Projects" at bounding box center [20, 35] width 22 height 8
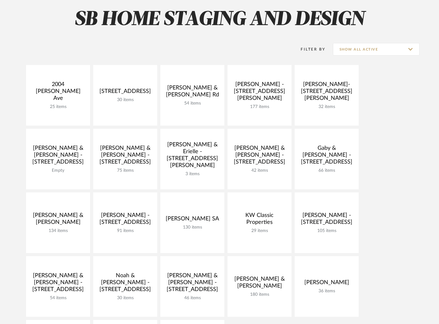
scroll to position [48, 0]
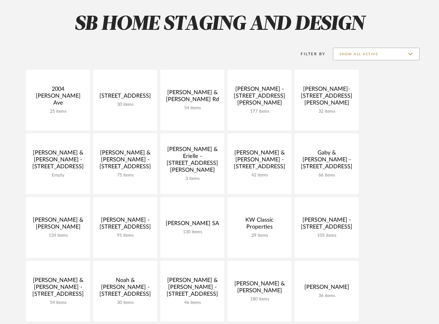
click at [411, 53] on input "Show All Active" at bounding box center [376, 54] width 87 height 13
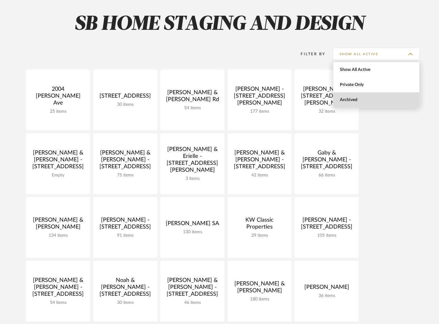
click at [349, 101] on span "Archived" at bounding box center [377, 99] width 74 height 5
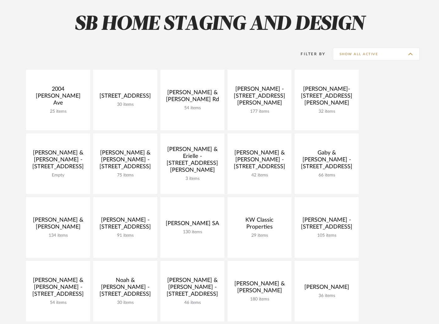
type input "Archived"
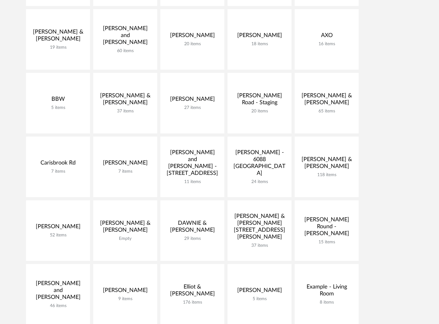
scroll to position [301, 0]
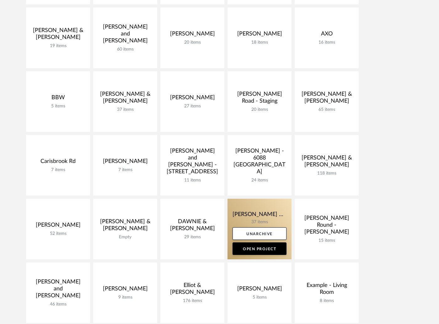
click at [250, 222] on link at bounding box center [259, 228] width 64 height 61
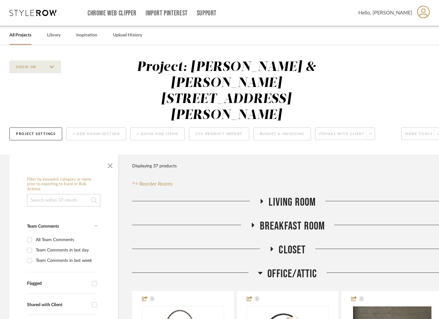
click at [109, 157] on span "button" at bounding box center [110, 164] width 15 height 15
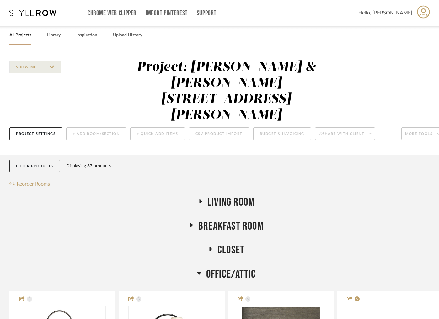
click at [199, 272] on icon at bounding box center [199, 273] width 4 height 3
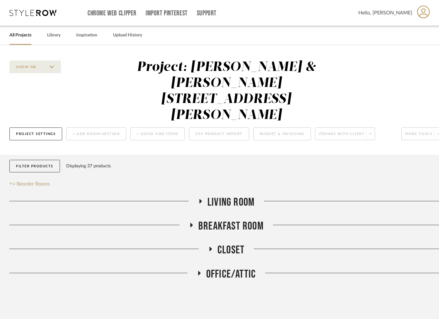
click at [199, 199] on icon at bounding box center [200, 201] width 8 height 5
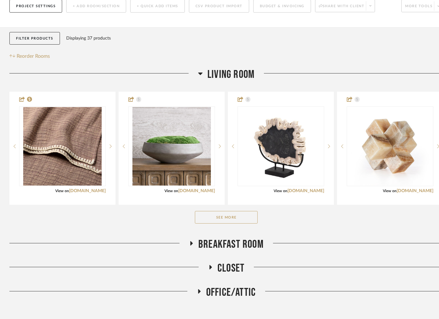
scroll to position [128, 0]
click at [209, 210] on button "See More" at bounding box center [226, 216] width 63 height 13
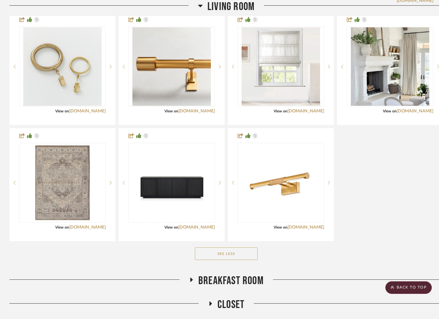
scroll to position [708, 0]
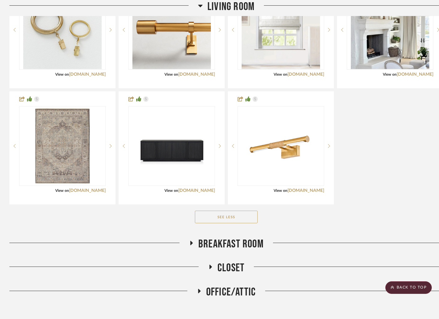
click at [190, 240] on icon at bounding box center [191, 242] width 3 height 4
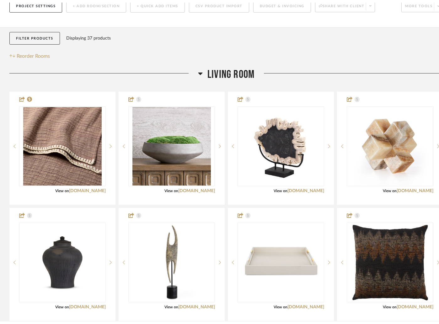
scroll to position [0, 0]
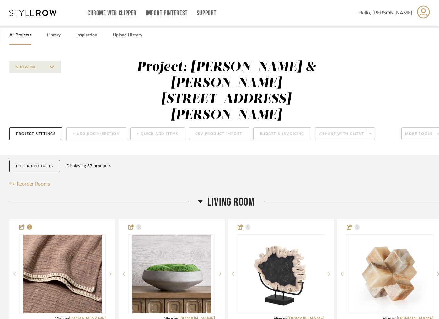
click at [24, 34] on link "All Projects" at bounding box center [20, 35] width 22 height 8
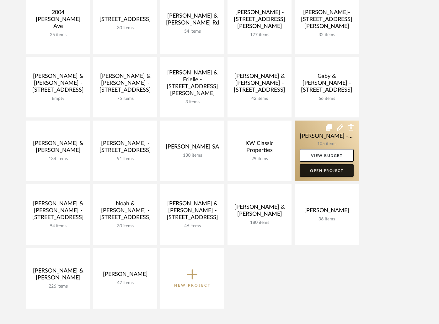
scroll to position [129, 0]
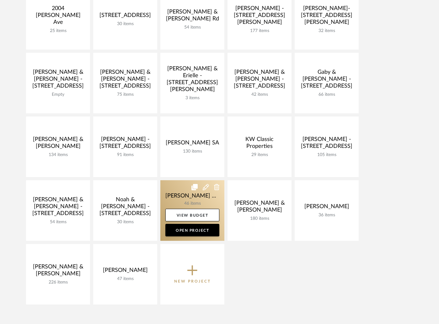
click at [194, 198] on link at bounding box center [192, 210] width 64 height 61
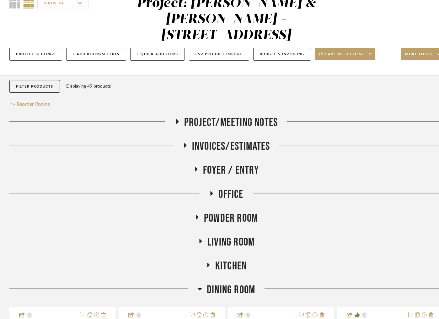
scroll to position [91, 0]
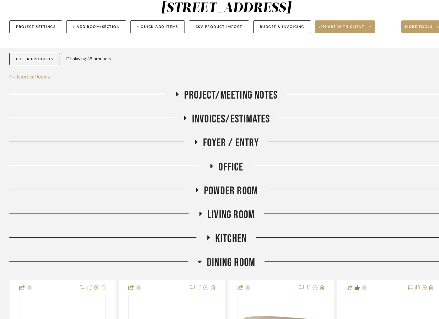
click at [195, 140] on icon at bounding box center [196, 142] width 3 height 4
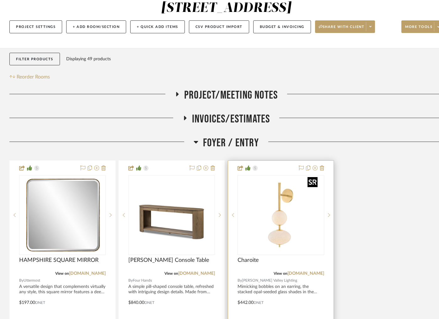
click at [0, 0] on img at bounding box center [0, 0] width 0 height 0
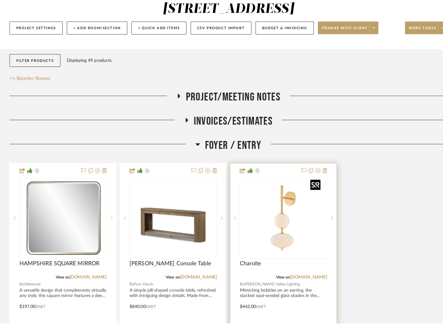
scroll to position [0, 0]
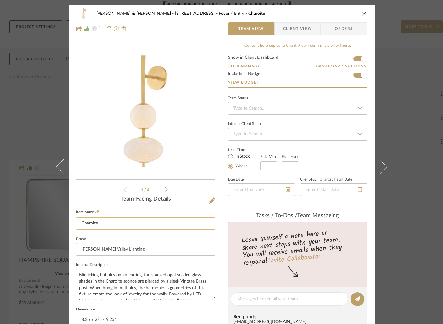
click at [129, 223] on input "Charoite" at bounding box center [145, 223] width 139 height 13
click at [364, 13] on icon "close" at bounding box center [364, 13] width 5 height 5
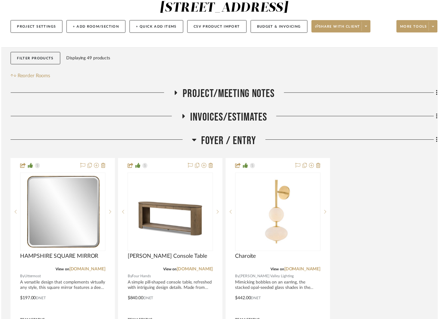
scroll to position [91, 0]
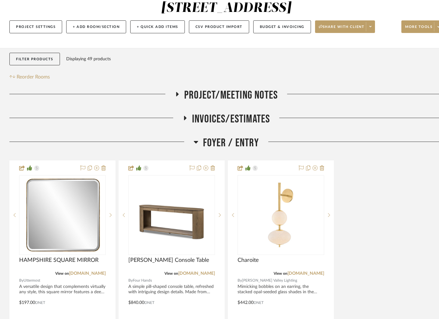
click at [195, 138] on icon at bounding box center [195, 142] width 5 height 8
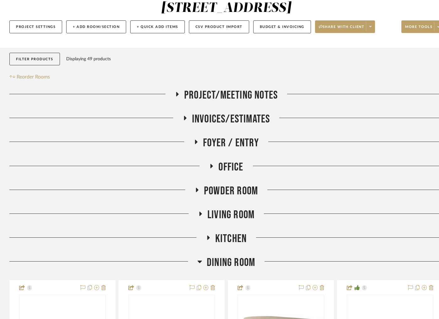
click at [198, 211] on icon at bounding box center [200, 213] width 8 height 5
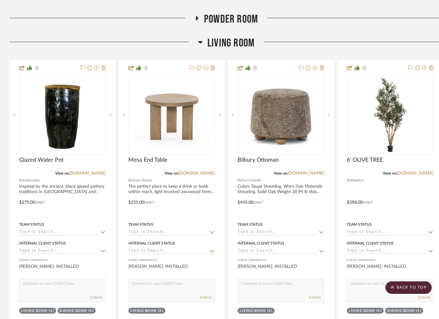
scroll to position [352, 0]
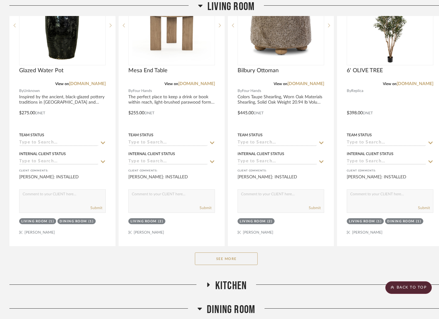
click at [217, 249] on div "See More" at bounding box center [225, 258] width 433 height 25
click at [217, 252] on button "See More" at bounding box center [226, 258] width 63 height 13
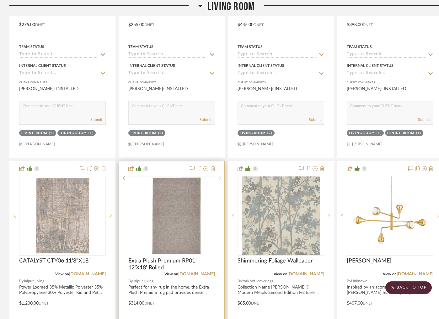
scroll to position [478, 0]
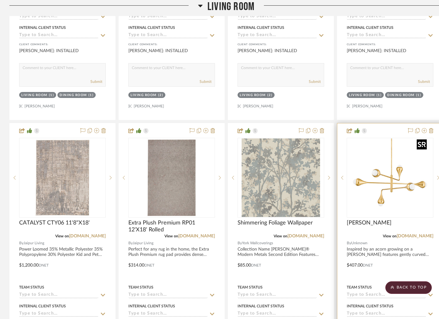
click at [0, 0] on img at bounding box center [0, 0] width 0 height 0
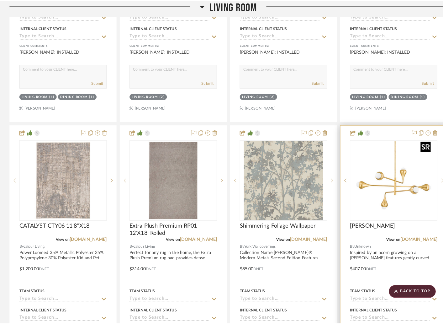
scroll to position [0, 0]
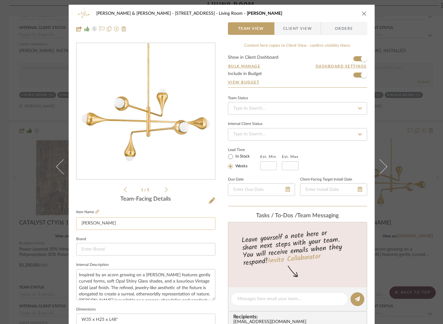
click at [103, 225] on input "[PERSON_NAME]" at bounding box center [145, 223] width 139 height 13
click at [362, 13] on icon "close" at bounding box center [364, 13] width 5 height 5
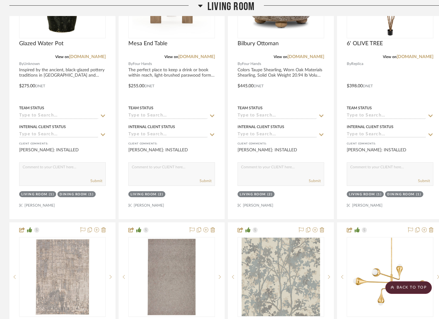
scroll to position [352, 0]
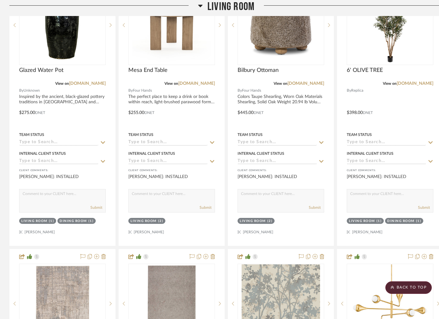
click at [199, 6] on icon at bounding box center [200, 6] width 4 height 3
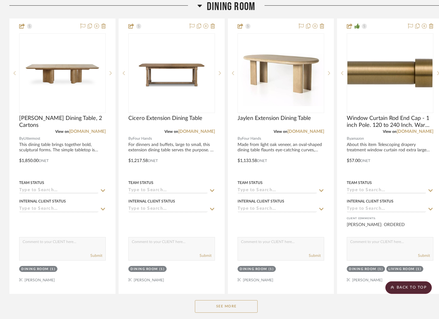
click at [199, 8] on icon at bounding box center [199, 6] width 5 height 8
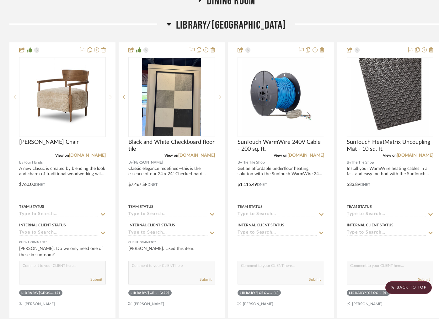
click at [171, 20] on icon at bounding box center [168, 24] width 5 height 8
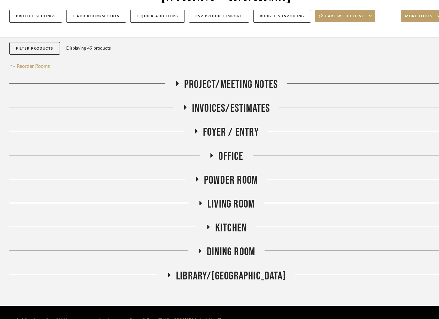
click at [198, 177] on icon at bounding box center [197, 179] width 8 height 5
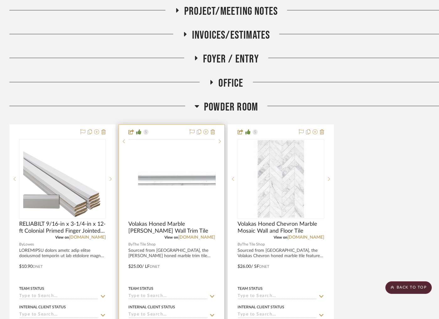
scroll to position [156, 0]
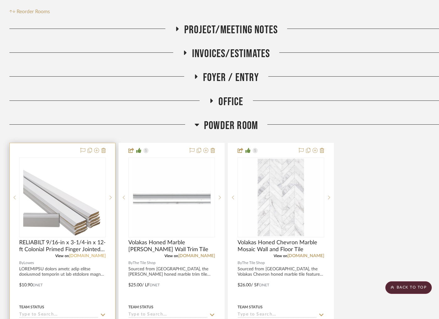
click at [96, 253] on link "[DOMAIN_NAME]" at bounding box center [87, 255] width 37 height 4
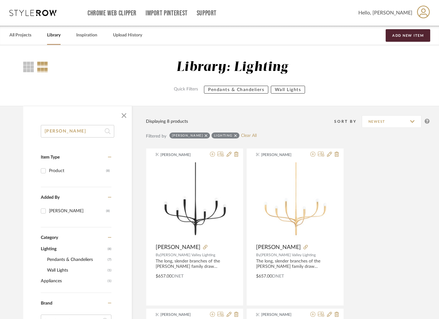
click at [55, 36] on link "Library" at bounding box center [53, 35] width 13 height 8
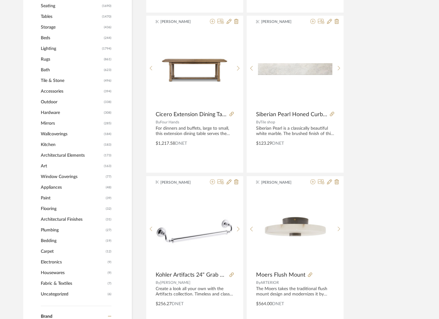
scroll to position [265, 0]
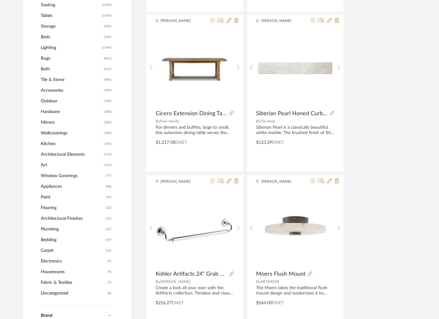
click at [47, 196] on span "Paint" at bounding box center [72, 197] width 63 height 11
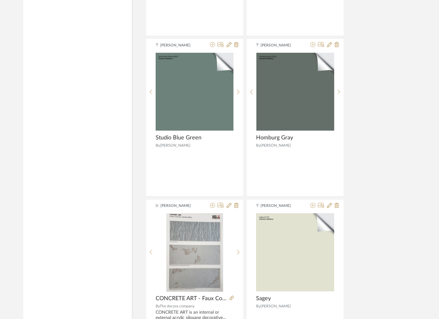
scroll to position [2779, 0]
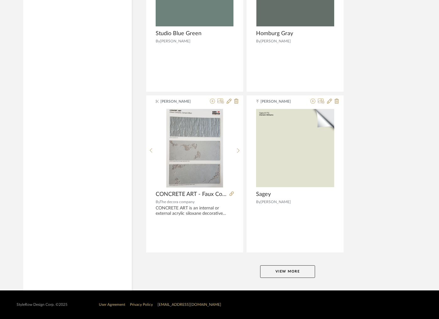
click at [286, 275] on button "View More" at bounding box center [287, 271] width 55 height 13
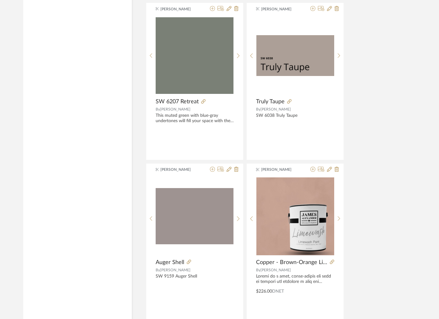
scroll to position [1101, 0]
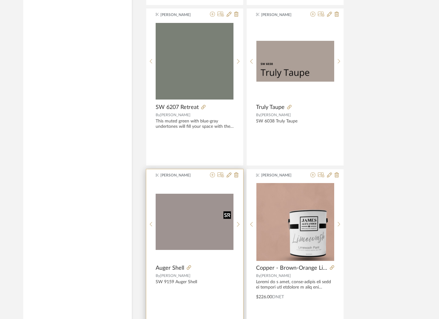
click at [209, 231] on img "0" at bounding box center [195, 221] width 78 height 56
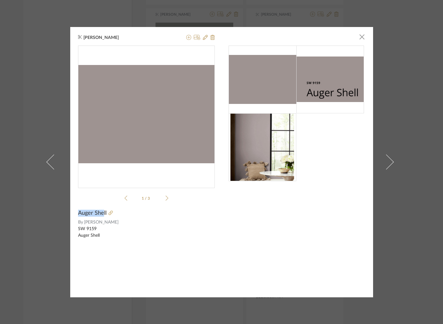
drag, startPoint x: 76, startPoint y: 212, endPoint x: 102, endPoint y: 213, distance: 25.4
click at [102, 213] on span "Auger Shell" at bounding box center [92, 212] width 29 height 7
copy span "Auger She"
click at [188, 39] on icon at bounding box center [188, 37] width 5 height 5
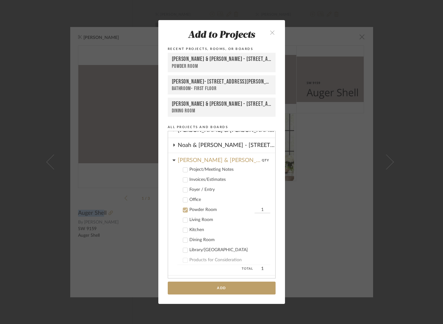
scroll to position [248, 0]
drag, startPoint x: 270, startPoint y: 32, endPoint x: 276, endPoint y: 34, distance: 6.4
click at [270, 32] on icon "close" at bounding box center [272, 32] width 5 height 5
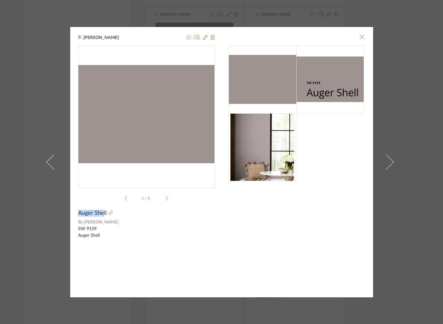
click at [358, 39] on span "button" at bounding box center [362, 37] width 13 height 13
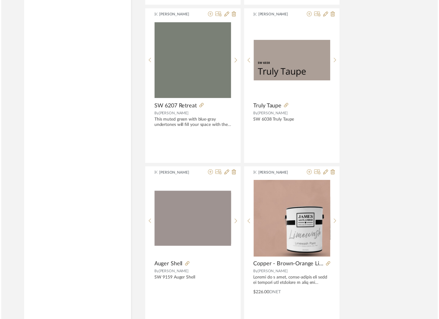
scroll to position [1101, 0]
